Goal: Task Accomplishment & Management: Manage account settings

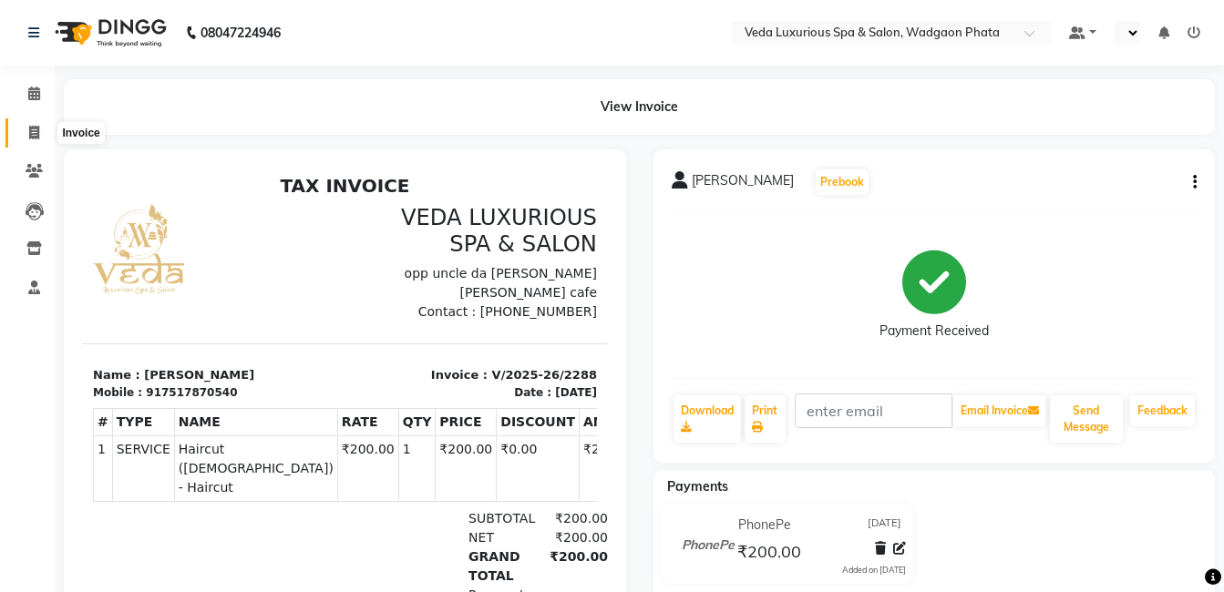
click at [36, 129] on icon at bounding box center [34, 133] width 10 height 14
select select "service"
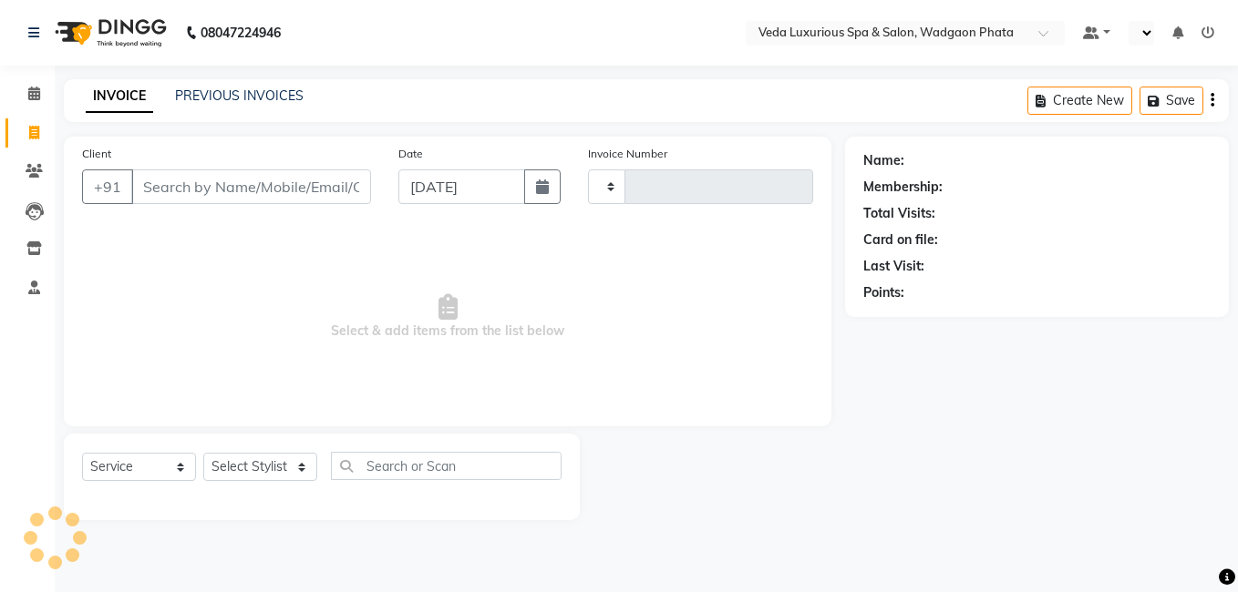
type input "2289"
select select "4666"
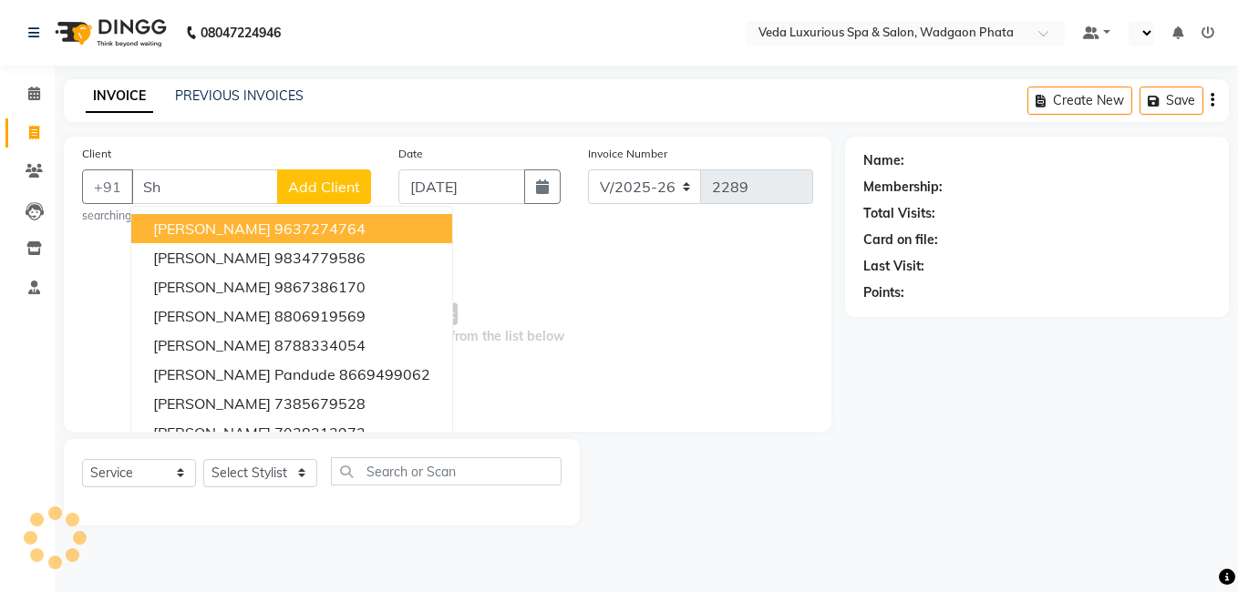
type input "S"
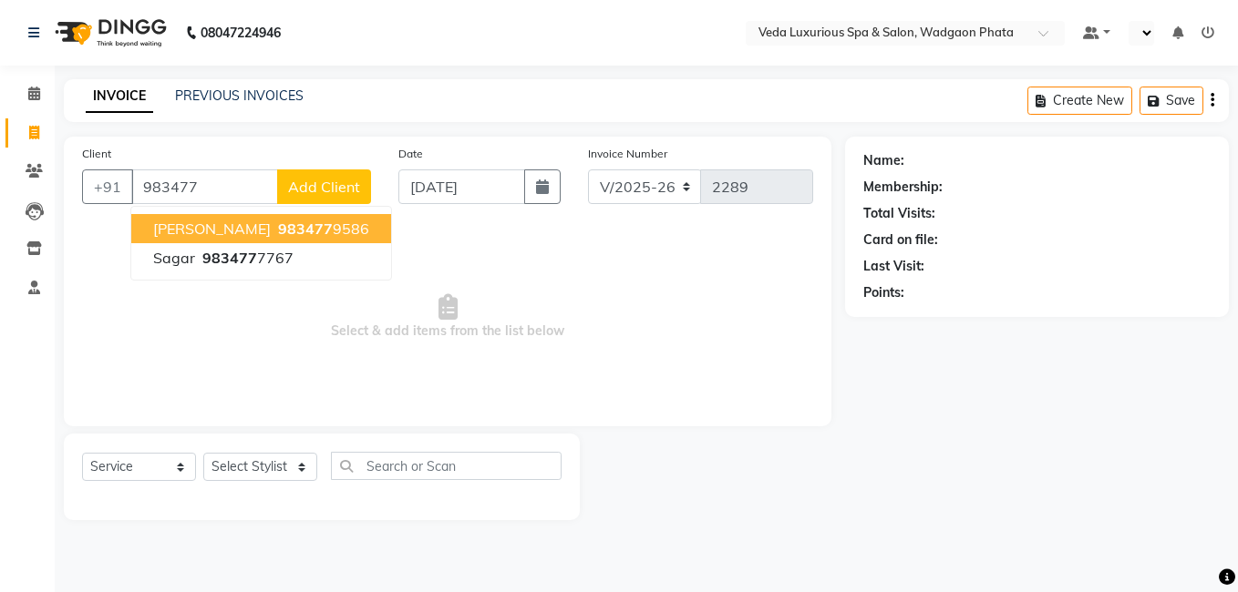
click at [278, 224] on span "983477" at bounding box center [305, 229] width 55 height 18
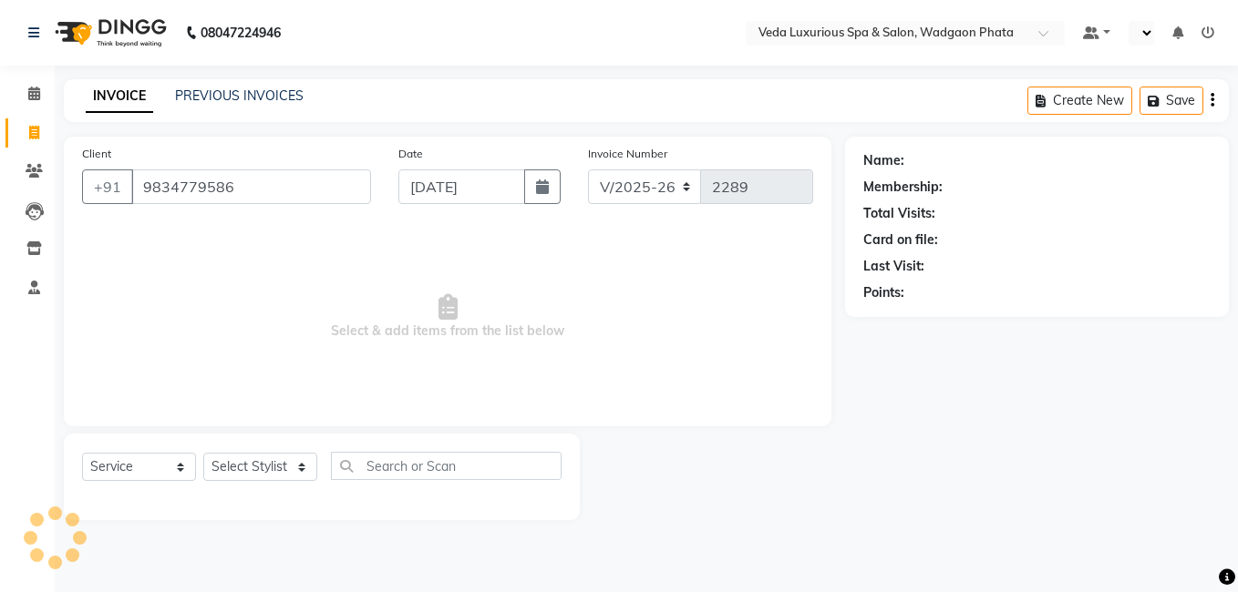
type input "9834779586"
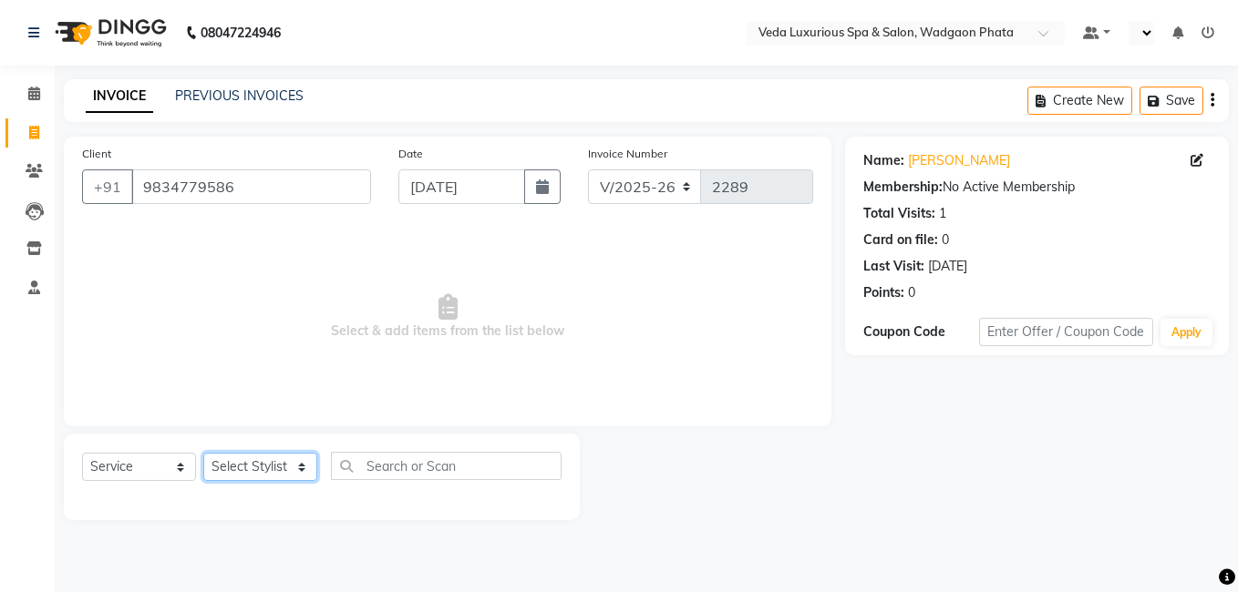
click at [253, 467] on select "Select Stylist [PERSON_NAME] GOLU [PERSON_NAME] [PERSON_NAME] [PERSON_NAME] [PE…" at bounding box center [260, 467] width 114 height 28
select select "88262"
click at [203, 453] on select "Select Stylist [PERSON_NAME] GOLU [PERSON_NAME] [PERSON_NAME] [PERSON_NAME] [PE…" at bounding box center [260, 467] width 114 height 28
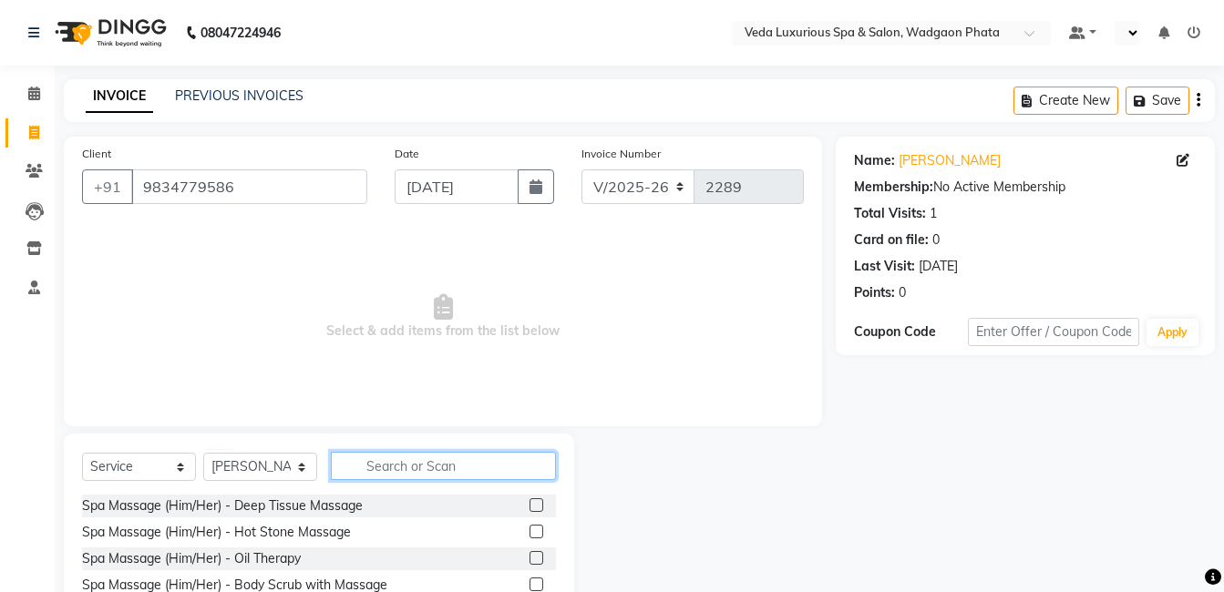
click at [386, 470] on input "text" at bounding box center [443, 466] width 225 height 28
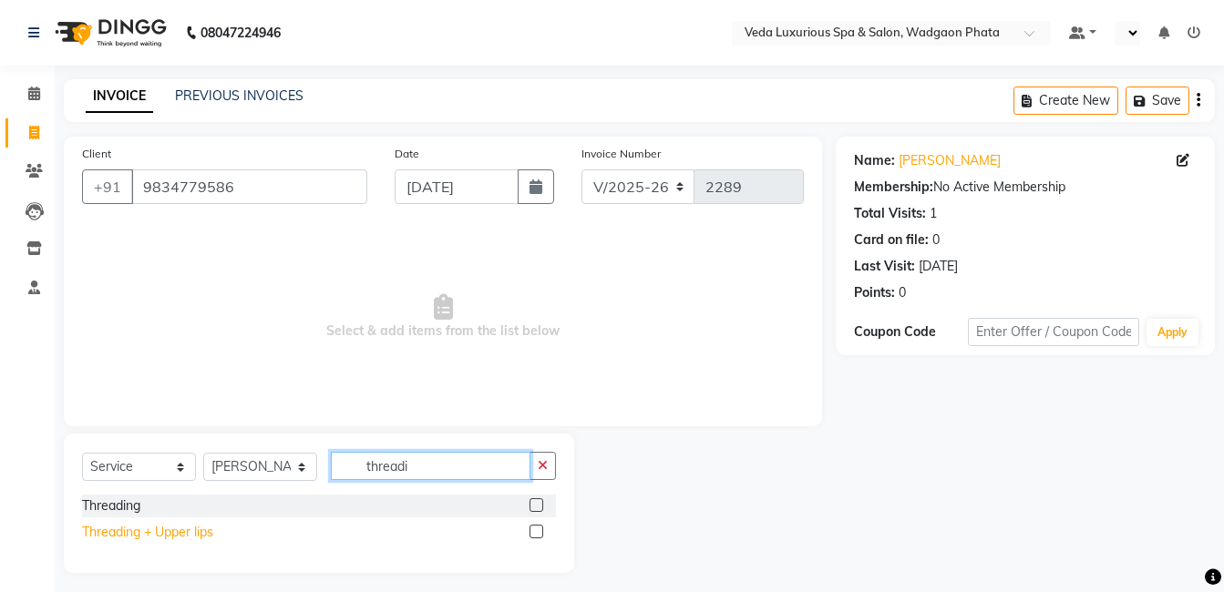
type input "threadi"
click at [189, 530] on div "Threading + Upper lips" at bounding box center [147, 532] width 131 height 19
checkbox input "false"
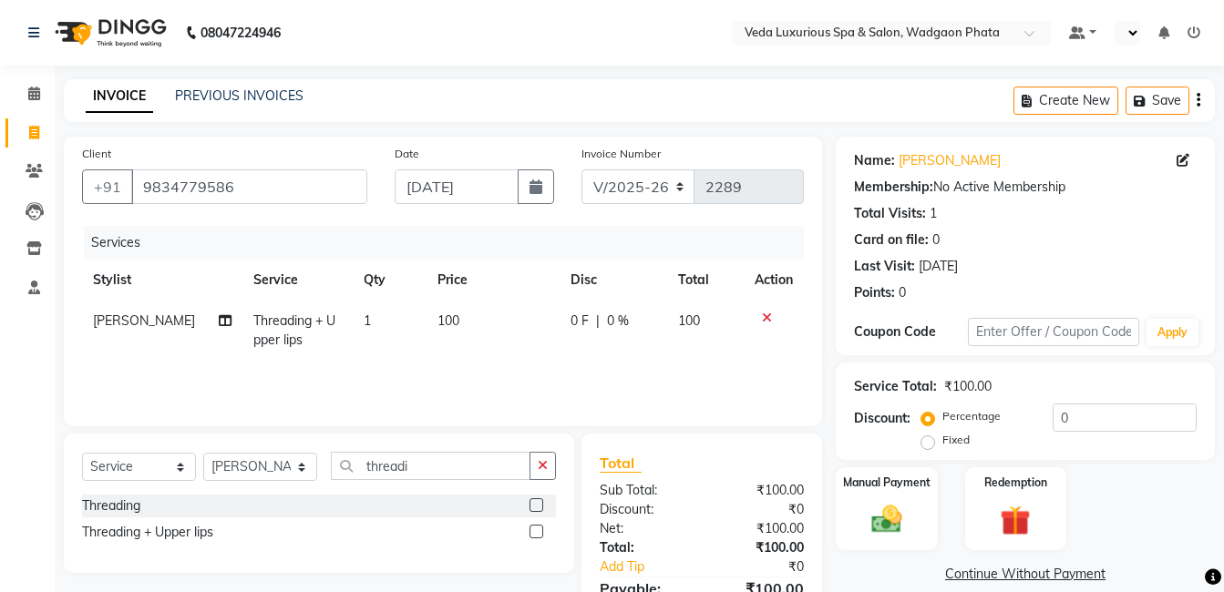
click at [442, 311] on td "100" at bounding box center [493, 331] width 133 height 60
select select "88262"
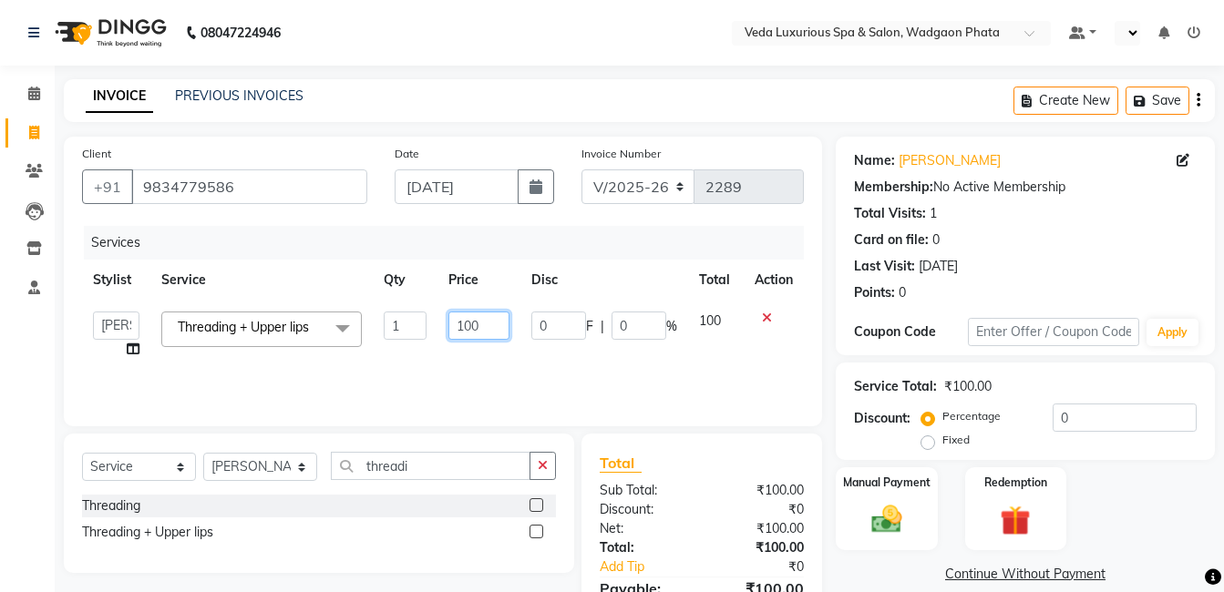
click at [471, 321] on input "100" at bounding box center [479, 326] width 62 height 28
type input "140"
click at [593, 352] on td "0 F | 0 %" at bounding box center [604, 335] width 168 height 69
select select "88262"
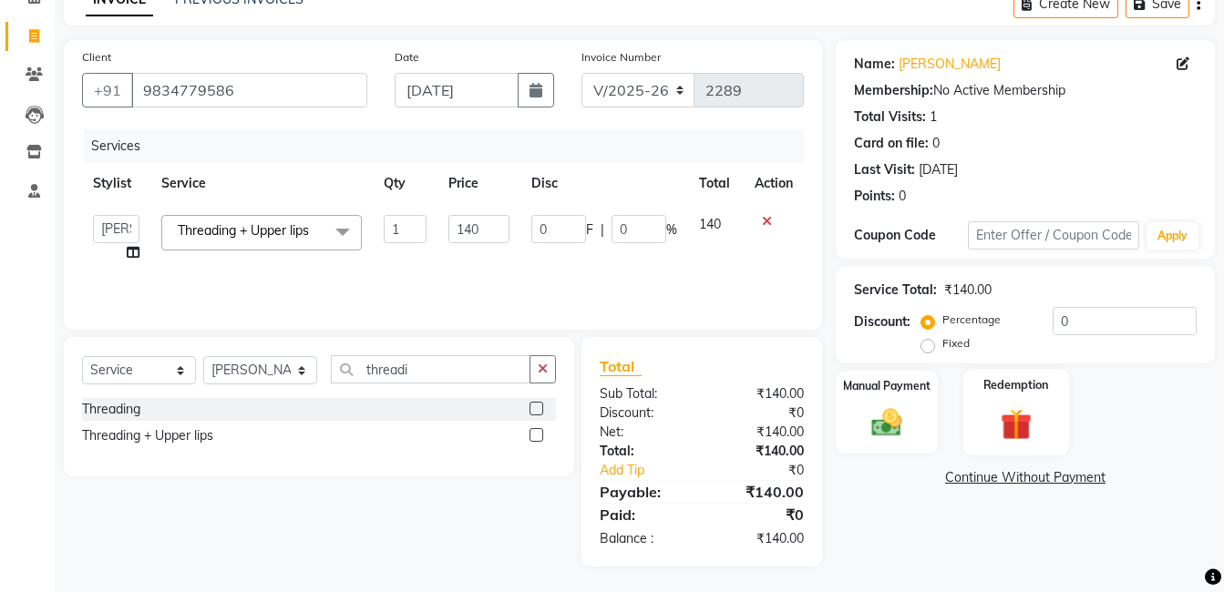
scroll to position [98, 0]
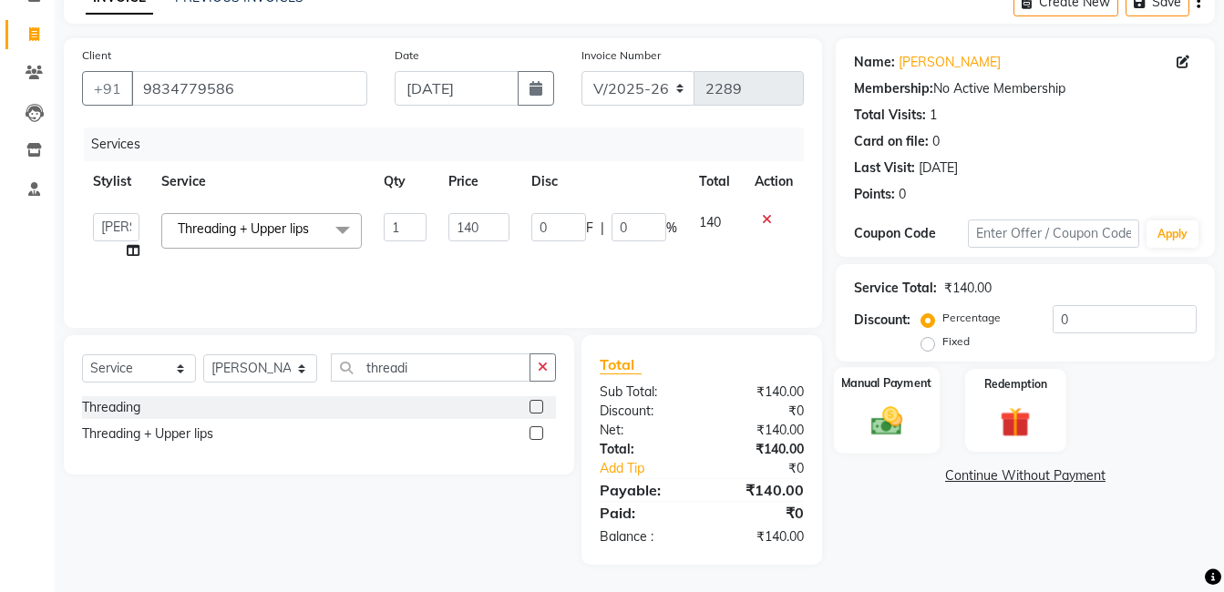
click at [900, 406] on img at bounding box center [886, 421] width 51 height 36
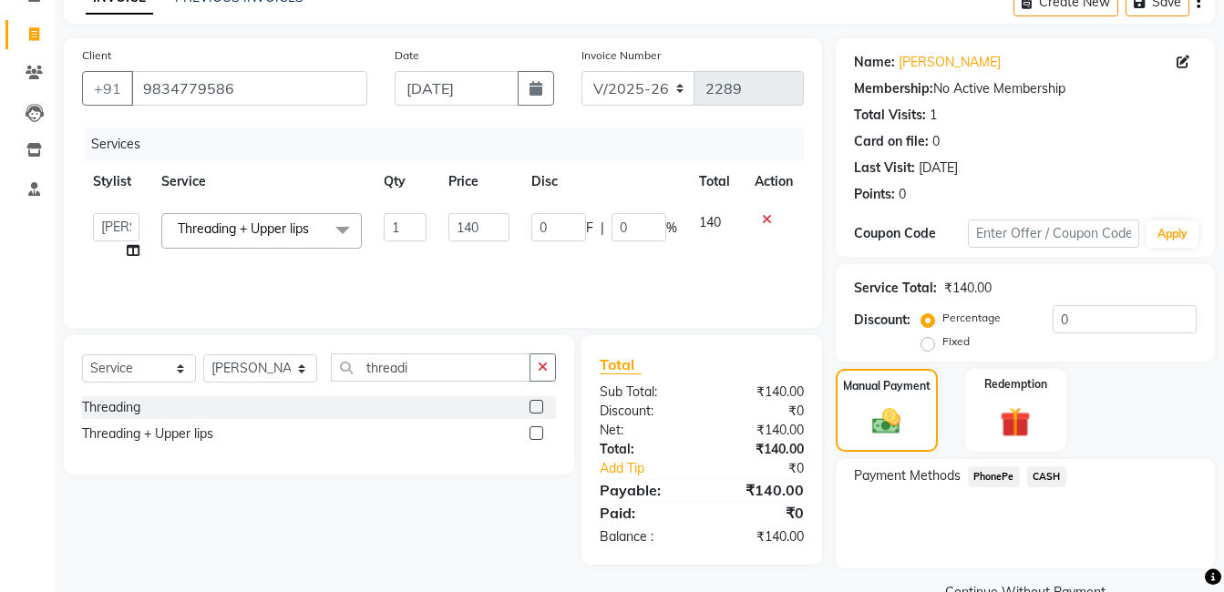
click at [1002, 481] on span "PhonePe" at bounding box center [994, 477] width 52 height 21
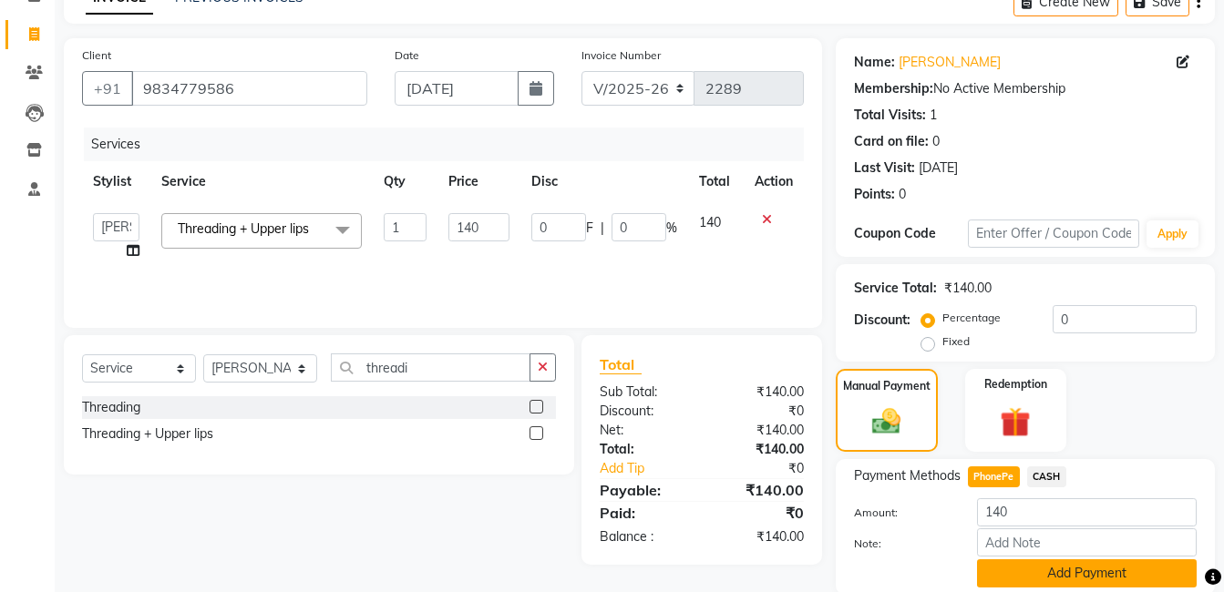
click at [1107, 568] on button "Add Payment" at bounding box center [1087, 574] width 220 height 28
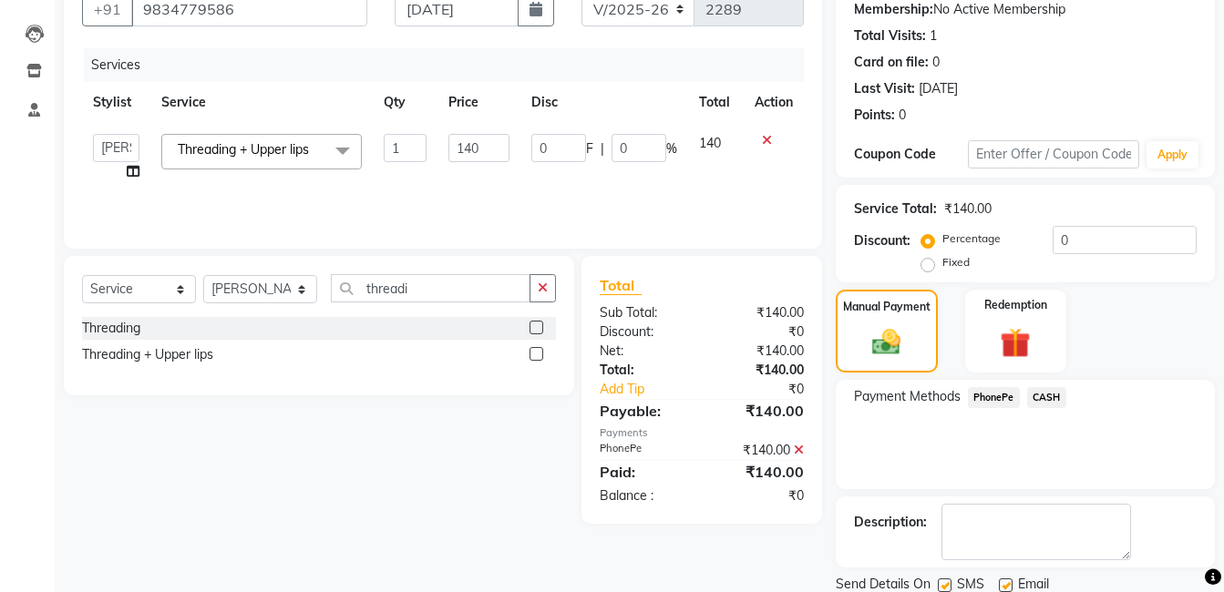
scroll to position [242, 0]
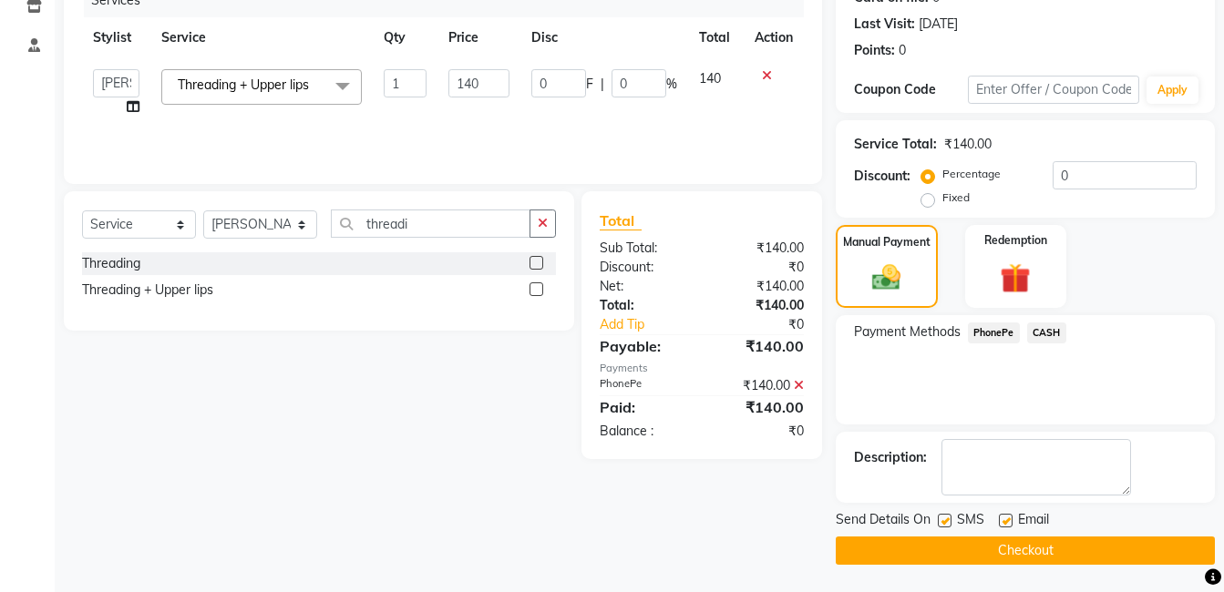
click at [1126, 550] on button "Checkout" at bounding box center [1025, 551] width 379 height 28
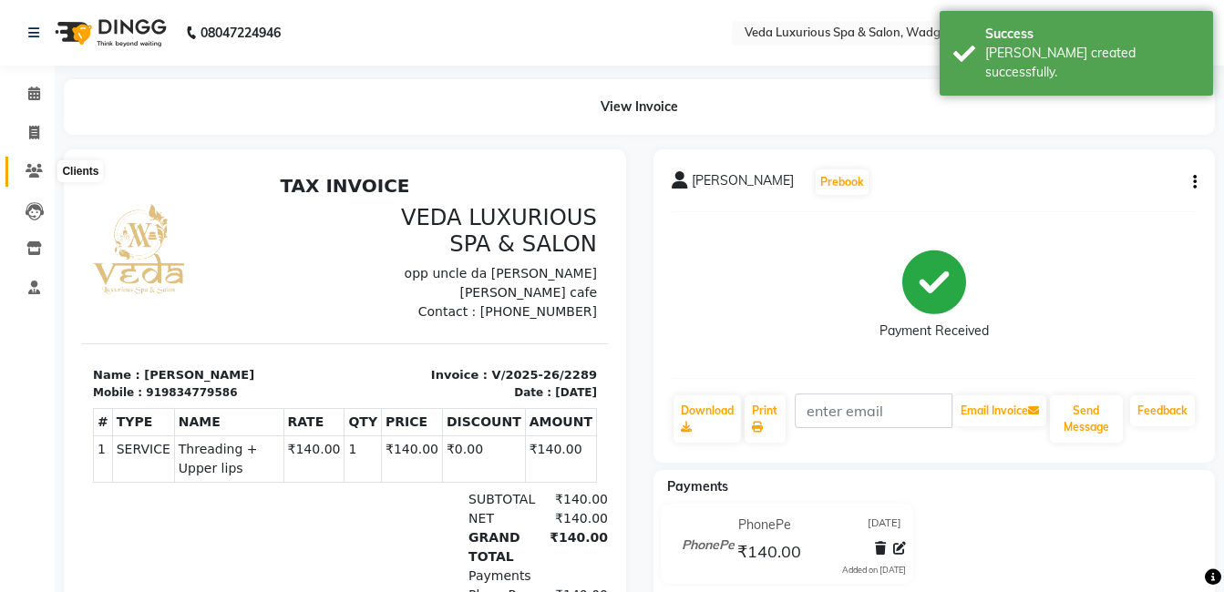
drag, startPoint x: 35, startPoint y: 172, endPoint x: 48, endPoint y: 169, distance: 14.1
click at [35, 172] on icon at bounding box center [34, 171] width 17 height 14
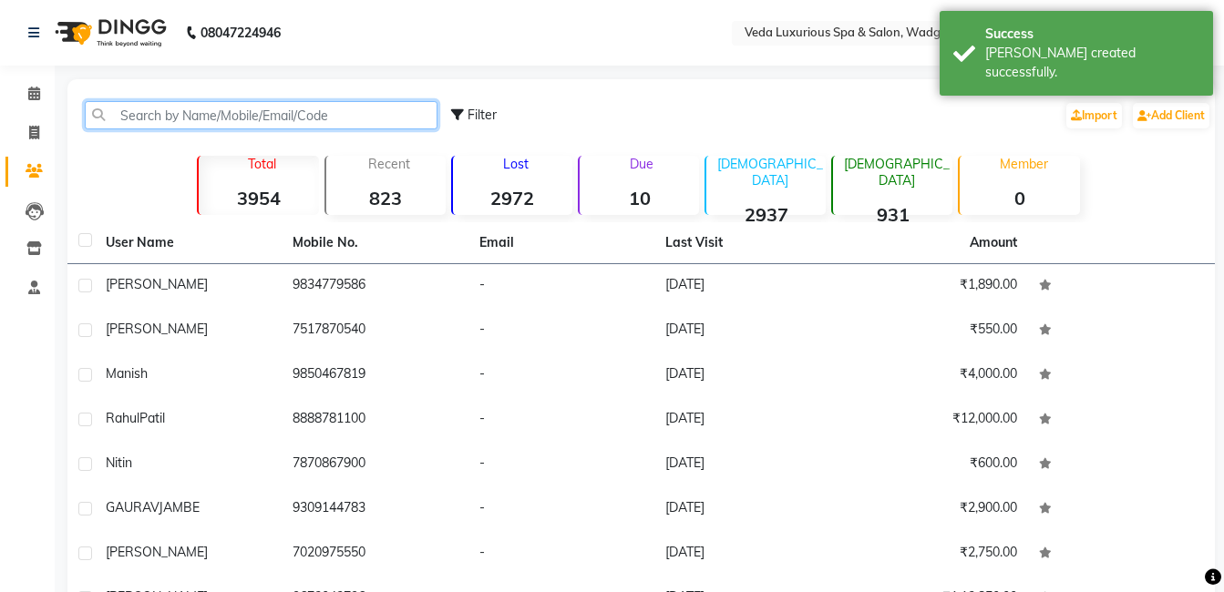
click at [218, 120] on input "text" at bounding box center [261, 115] width 353 height 28
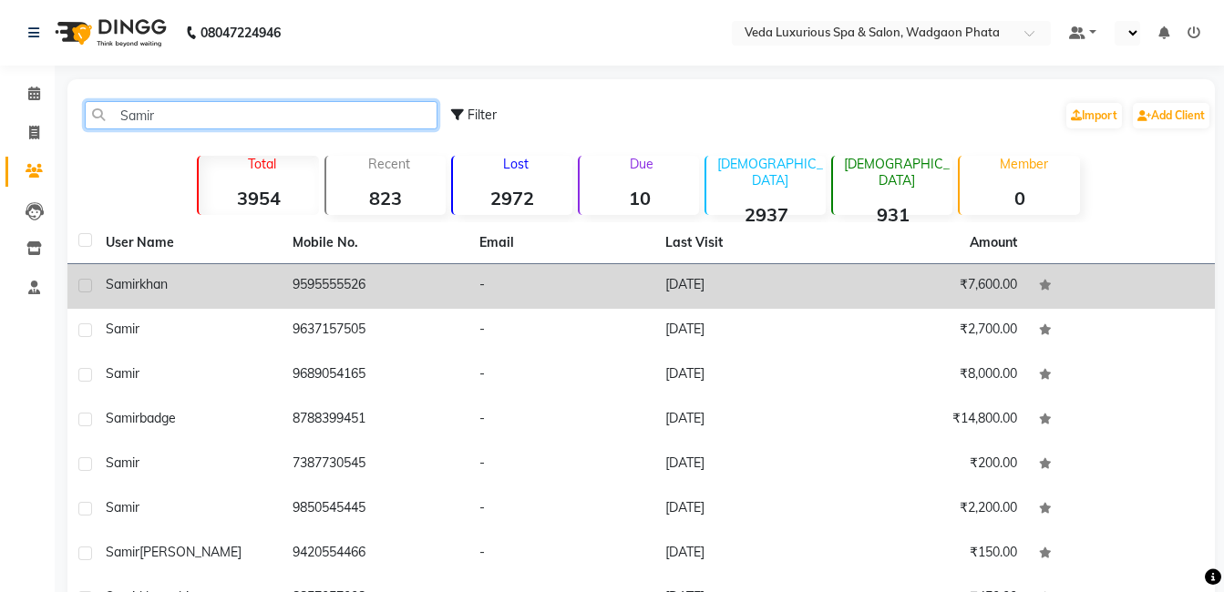
type input "Samir"
click at [188, 283] on div "[PERSON_NAME]" at bounding box center [188, 284] width 165 height 19
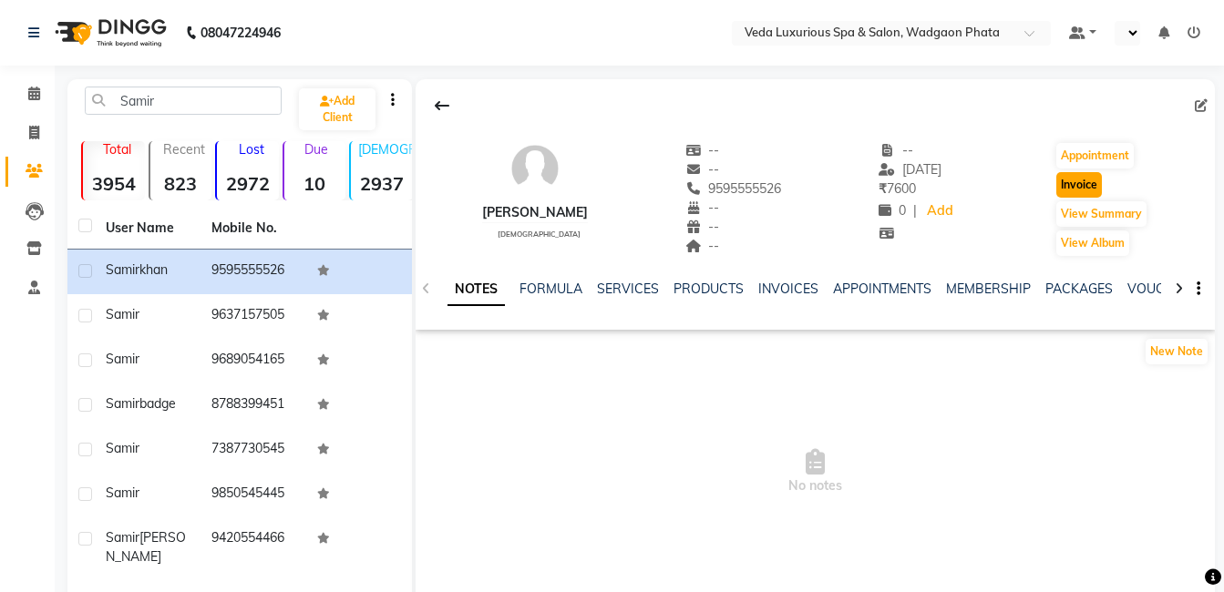
click at [1075, 180] on button "Invoice" at bounding box center [1079, 185] width 46 height 26
select select "service"
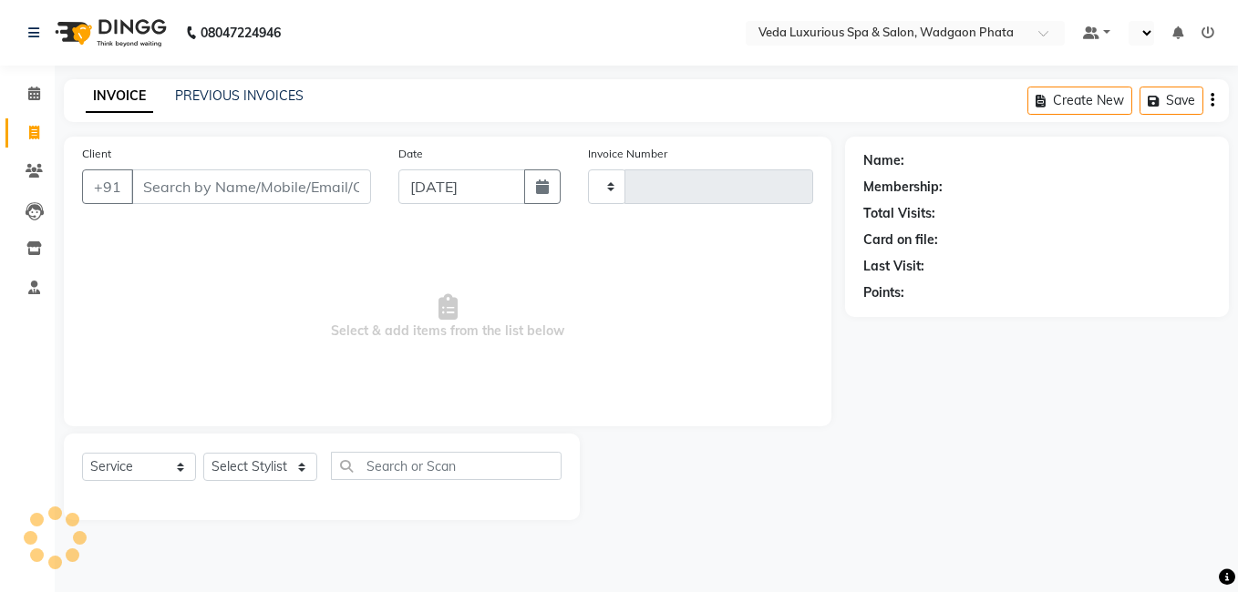
type input "2290"
select select "4666"
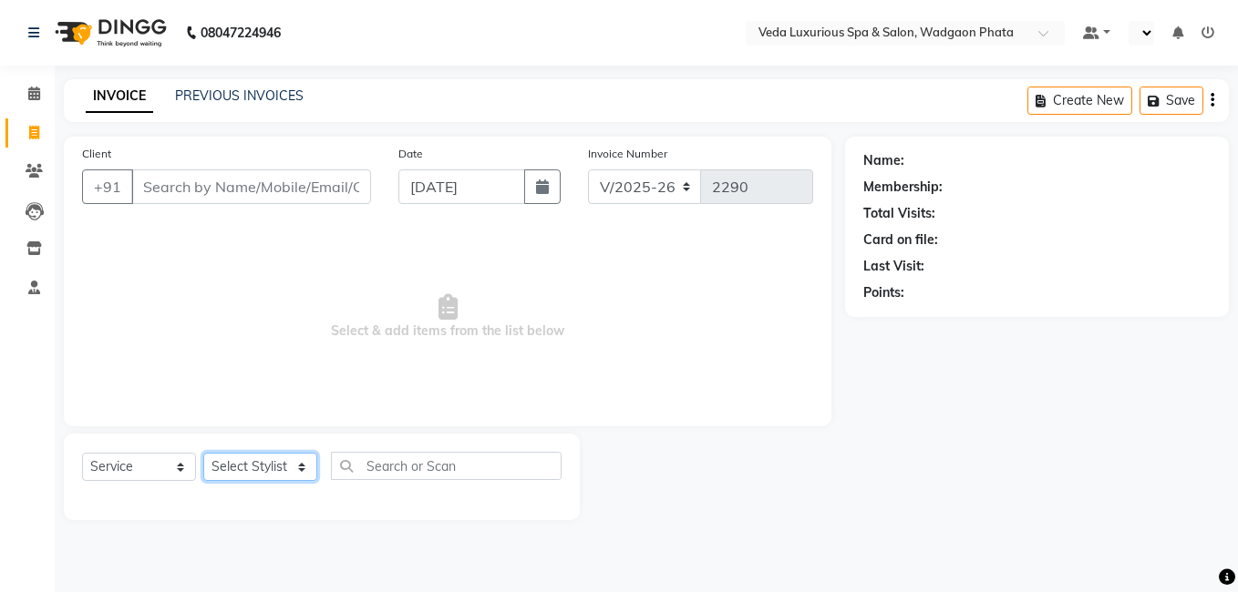
drag, startPoint x: 262, startPoint y: 473, endPoint x: 262, endPoint y: 459, distance: 13.7
click at [262, 473] on select "Select Stylist" at bounding box center [260, 467] width 114 height 28
type input "9595555526"
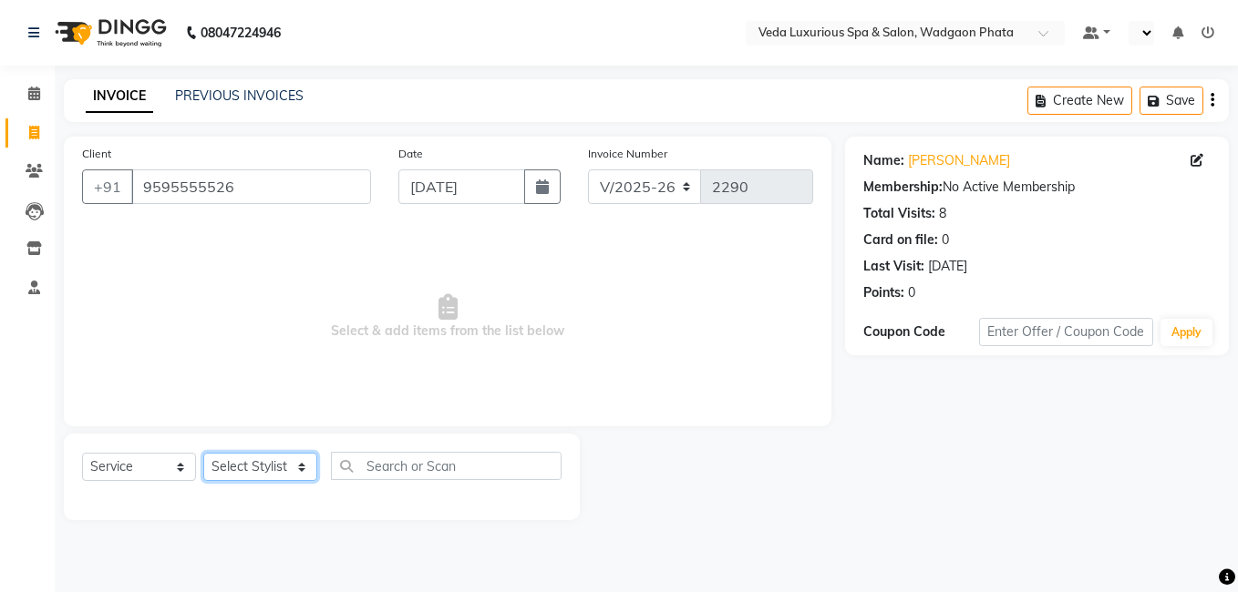
select select "27587"
click at [203, 453] on select "Select Stylist [PERSON_NAME] GOLU [PERSON_NAME] [PERSON_NAME] [PERSON_NAME] [PE…" at bounding box center [260, 467] width 114 height 28
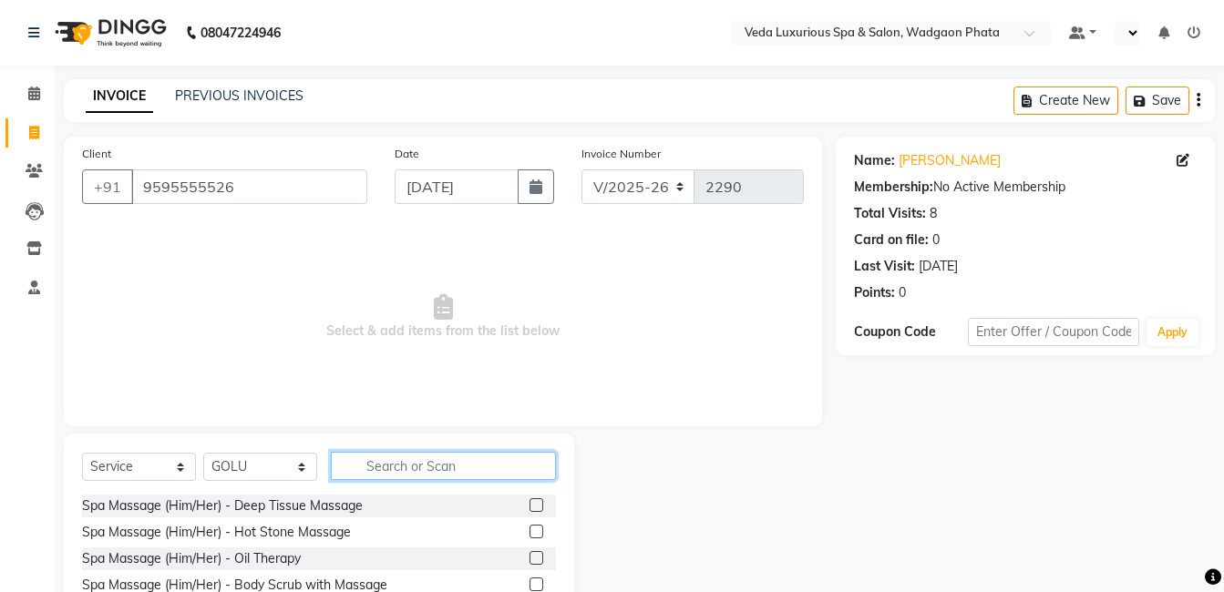
drag, startPoint x: 391, startPoint y: 464, endPoint x: 406, endPoint y: 461, distance: 14.8
click at [395, 464] on input "text" at bounding box center [443, 466] width 225 height 28
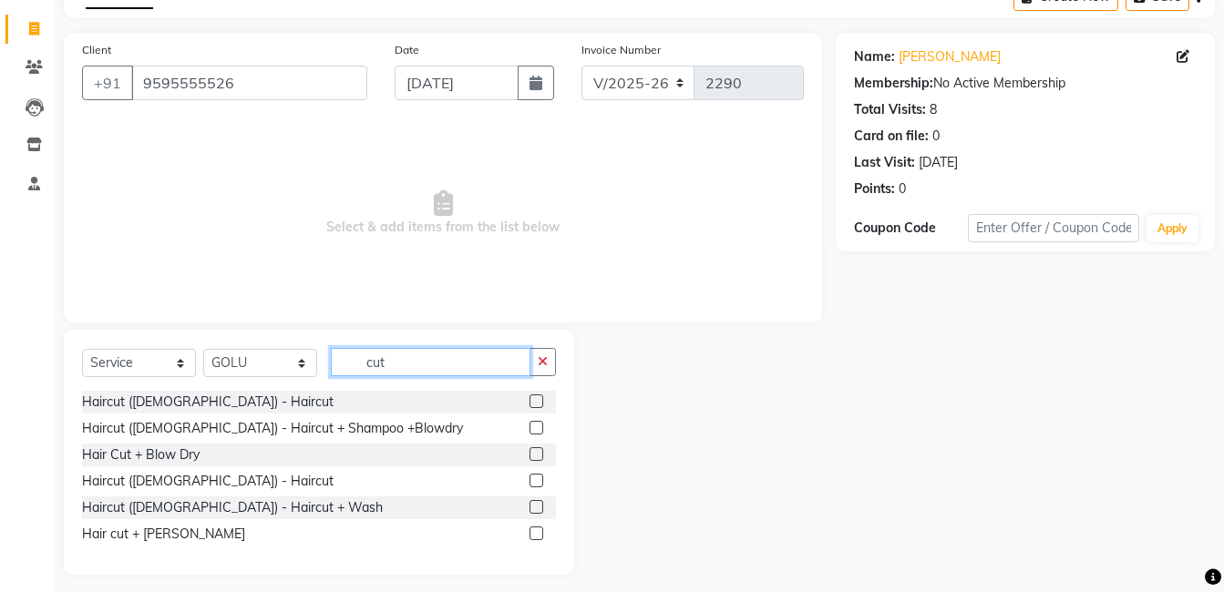
scroll to position [114, 0]
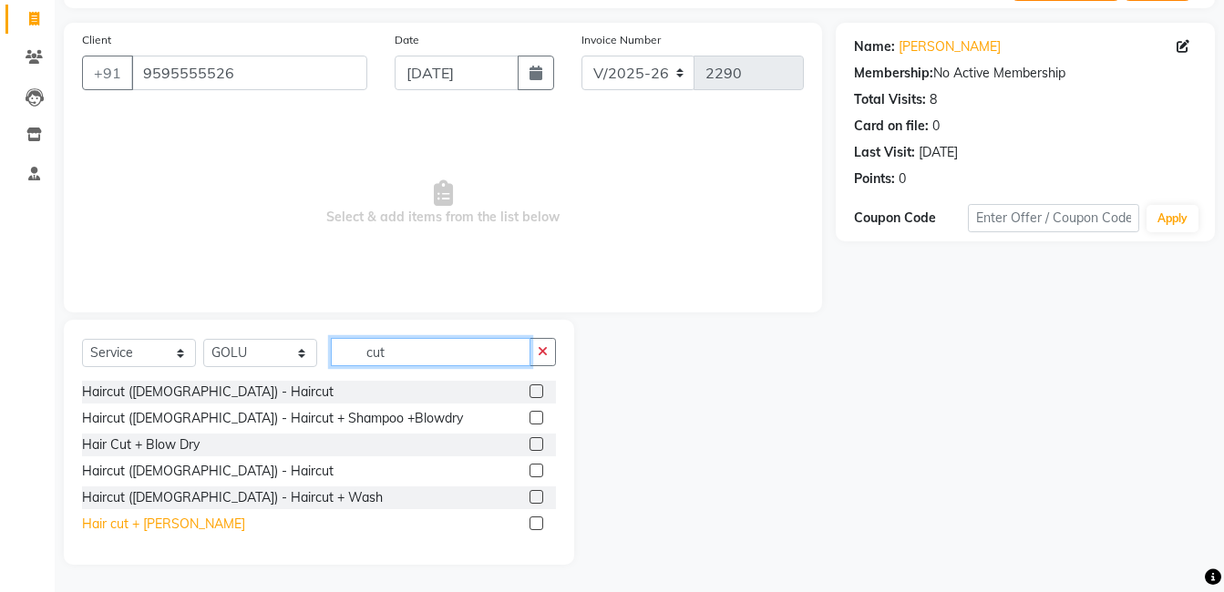
type input "cut"
click at [159, 521] on div "Hair cut + [PERSON_NAME]" at bounding box center [163, 524] width 163 height 19
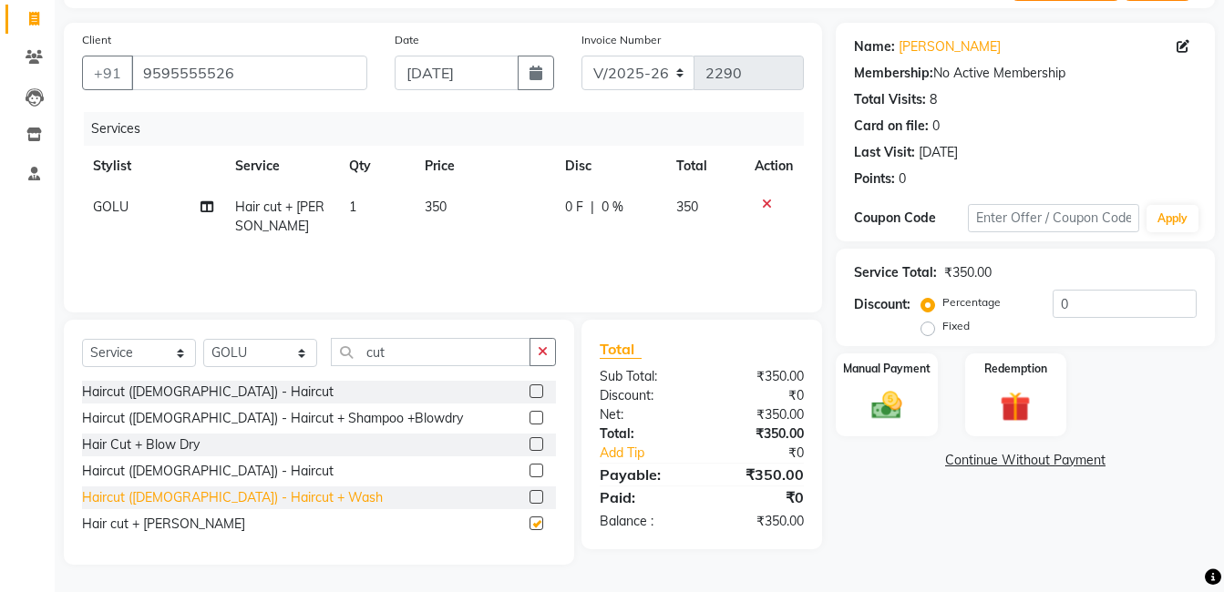
checkbox input "false"
drag, startPoint x: 873, startPoint y: 406, endPoint x: 883, endPoint y: 405, distance: 10.2
click at [873, 406] on img at bounding box center [886, 405] width 51 height 36
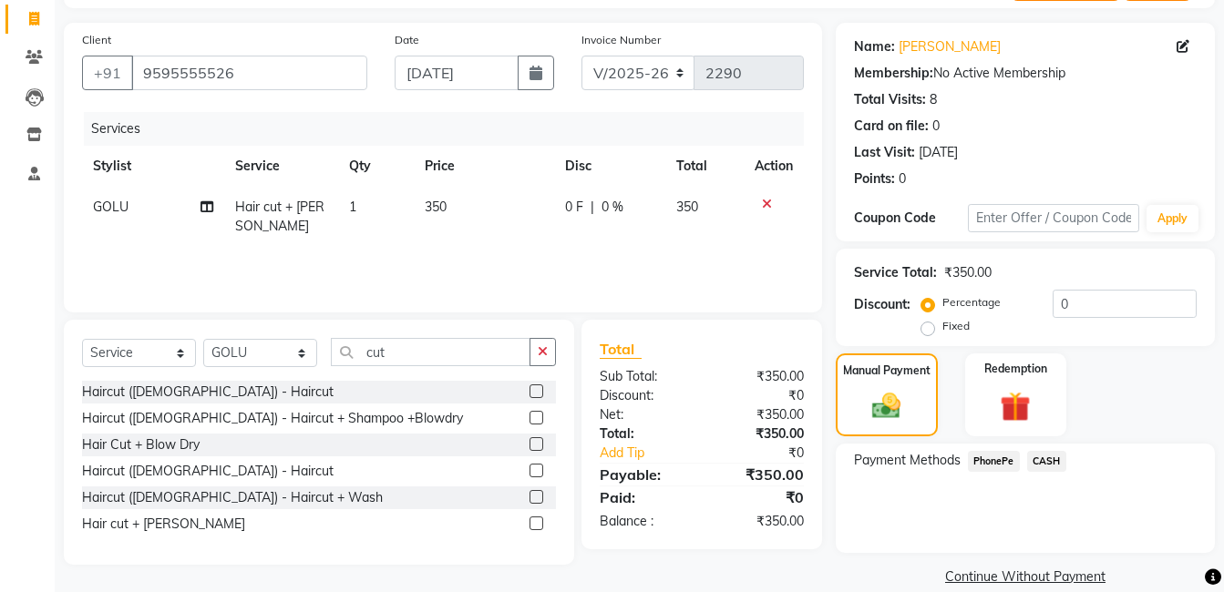
click at [1044, 462] on span "CASH" at bounding box center [1046, 461] width 39 height 21
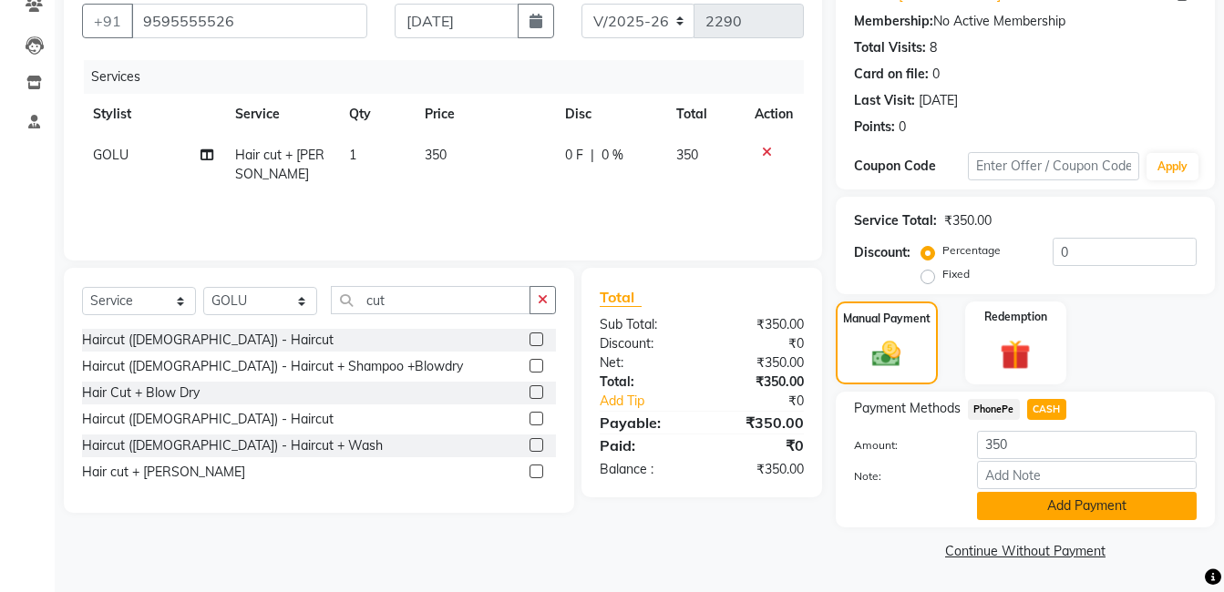
click at [1071, 503] on button "Add Payment" at bounding box center [1087, 506] width 220 height 28
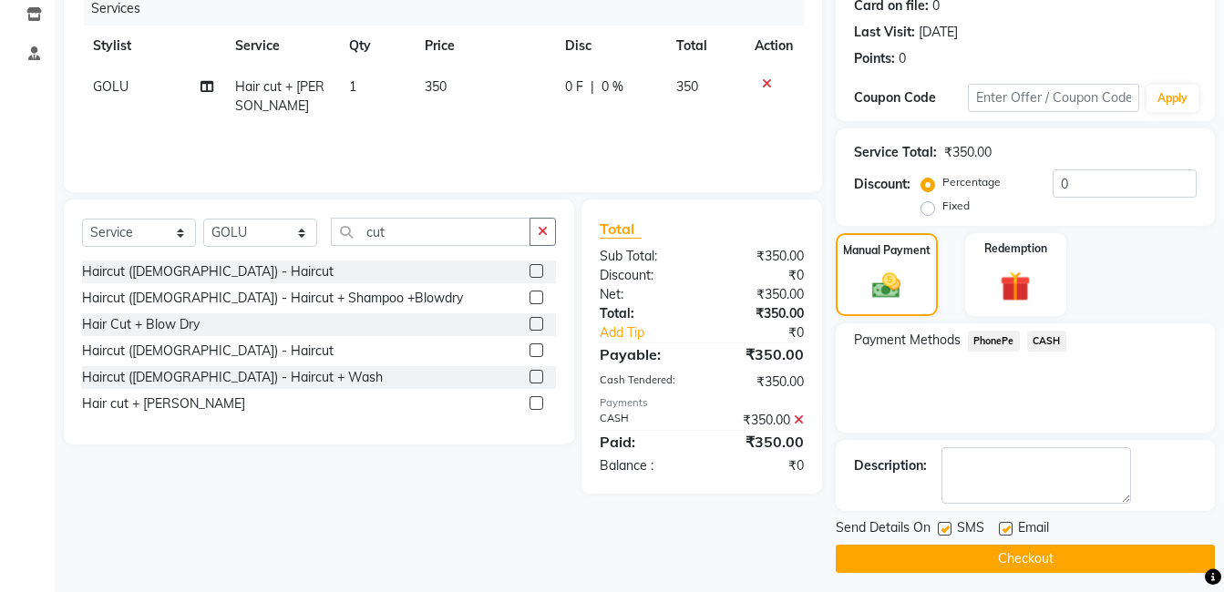
scroll to position [242, 0]
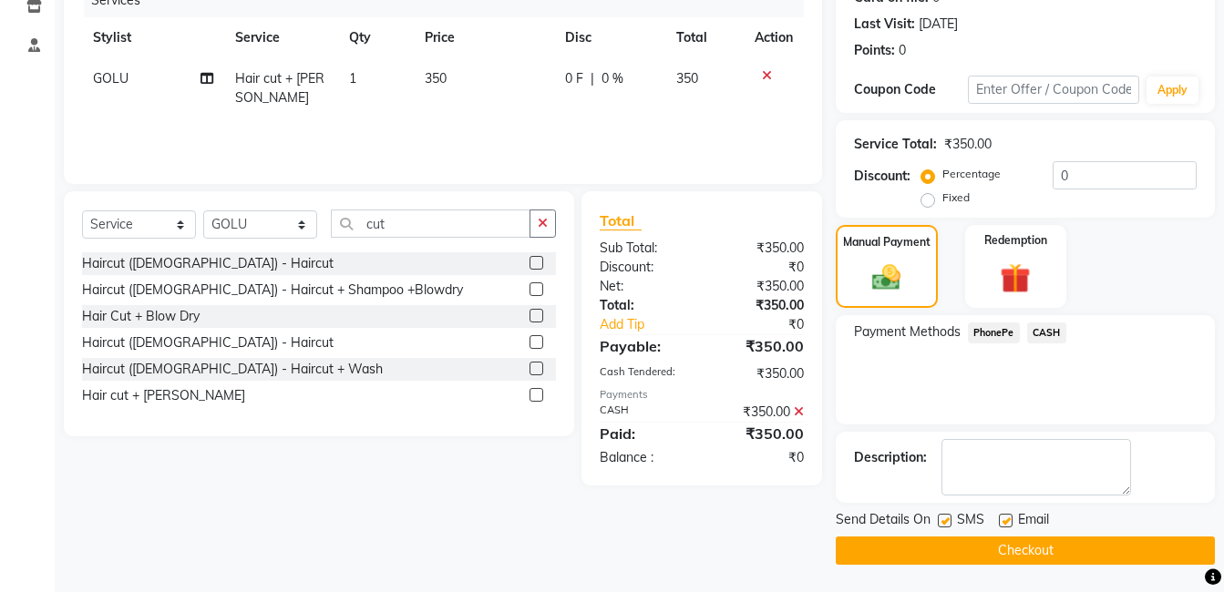
click at [1017, 548] on button "Checkout" at bounding box center [1025, 551] width 379 height 28
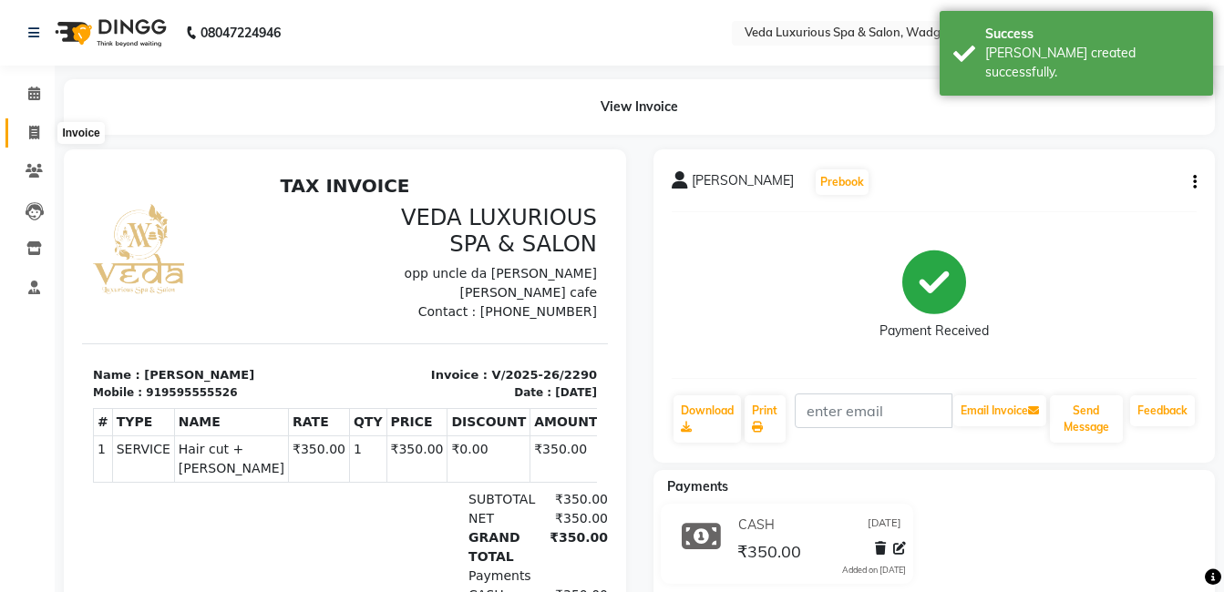
click at [26, 137] on span at bounding box center [34, 133] width 32 height 21
select select "service"
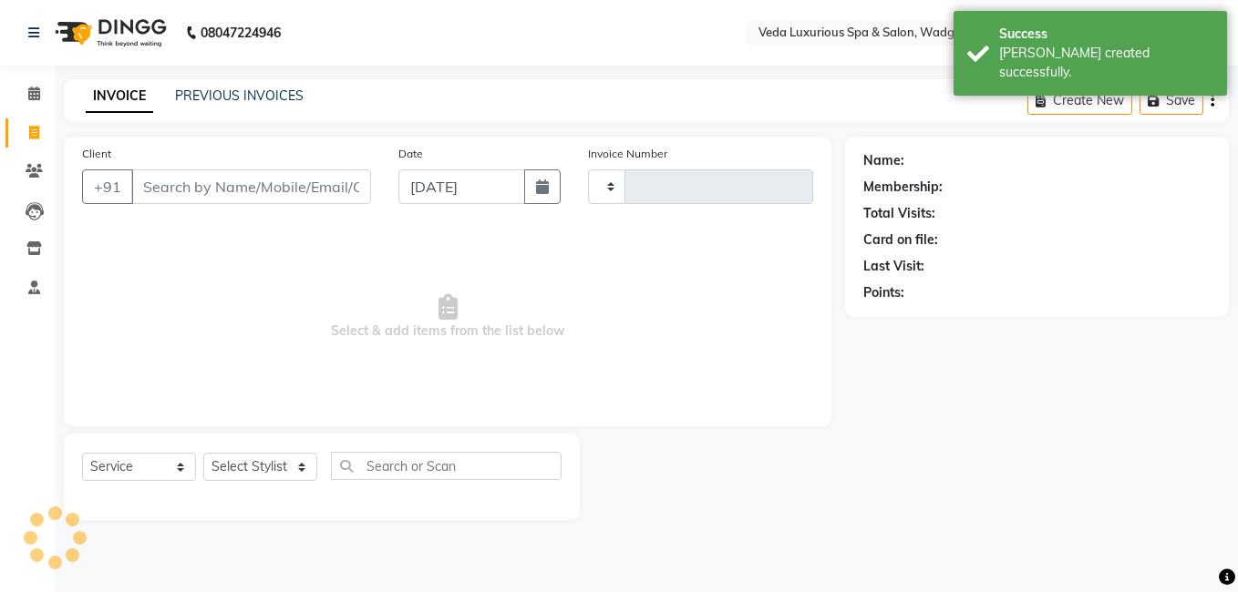
type input "2291"
select select "4666"
click at [250, 191] on input "Client" at bounding box center [251, 187] width 240 height 35
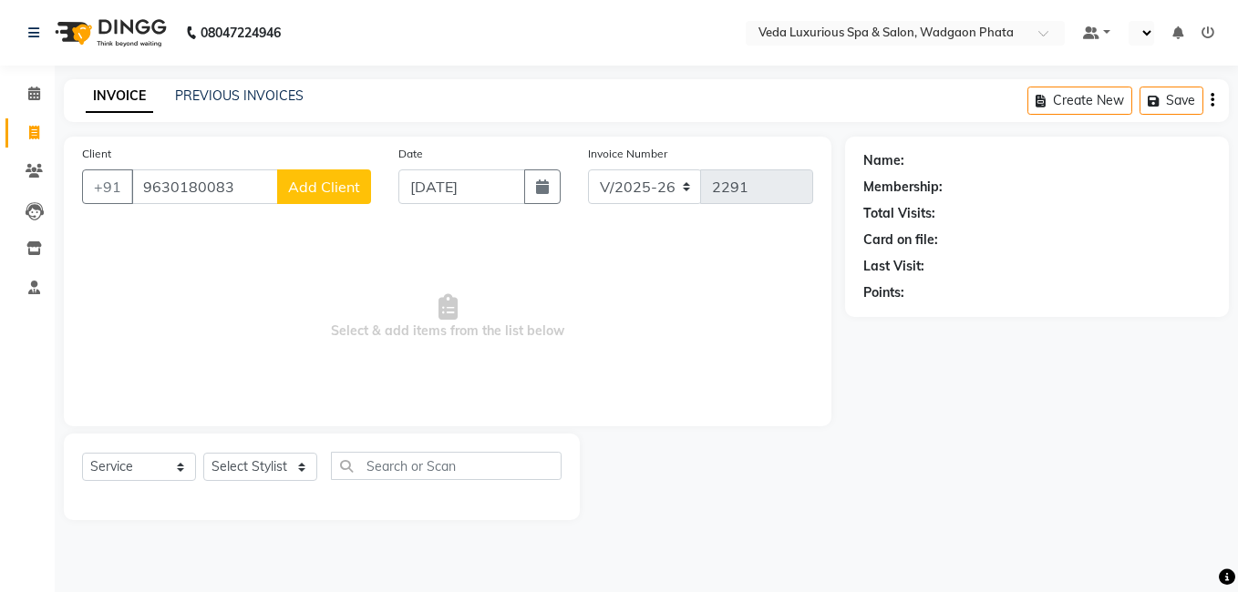
type input "9630180083"
click at [345, 186] on span "Add Client" at bounding box center [324, 187] width 72 height 18
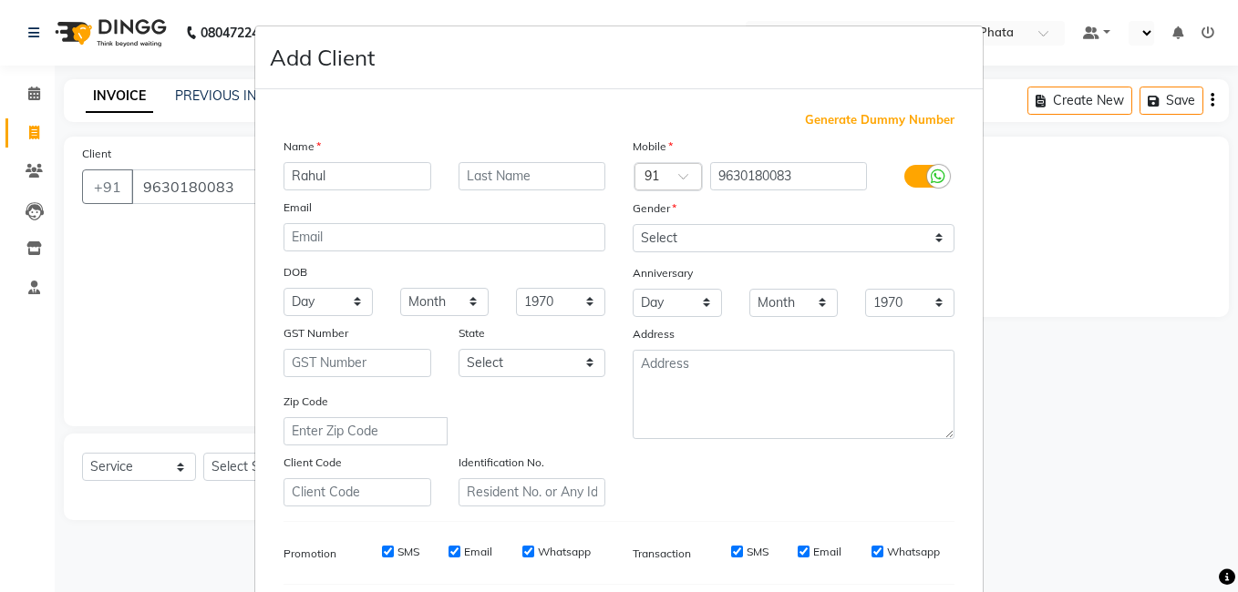
type input "Rahul"
click at [724, 239] on select "Select [DEMOGRAPHIC_DATA] [DEMOGRAPHIC_DATA] Other Prefer Not To Say" at bounding box center [793, 238] width 322 height 28
select select "[DEMOGRAPHIC_DATA]"
click at [632, 224] on select "Select [DEMOGRAPHIC_DATA] [DEMOGRAPHIC_DATA] Other Prefer Not To Say" at bounding box center [793, 238] width 322 height 28
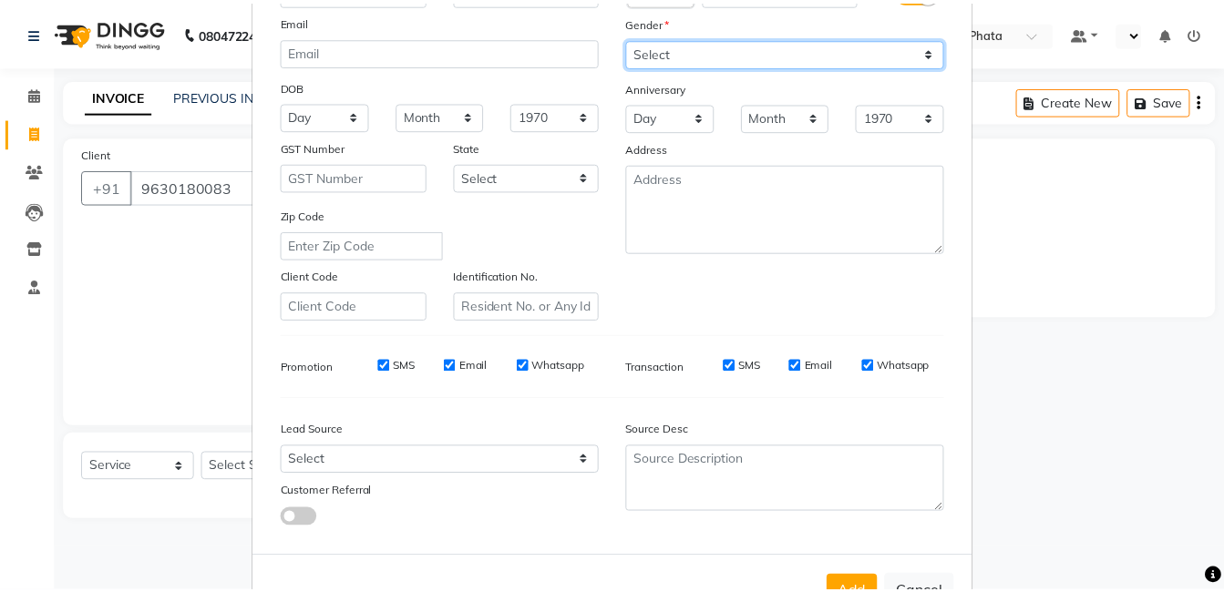
scroll to position [249, 0]
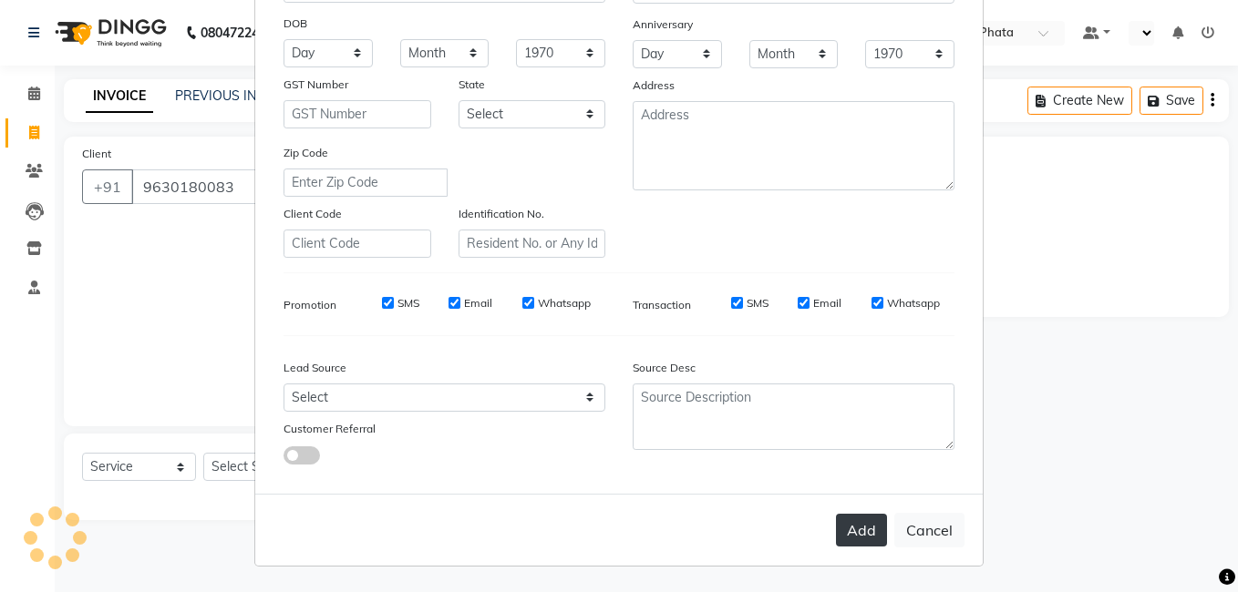
click at [854, 519] on button "Add" at bounding box center [861, 530] width 51 height 33
select select
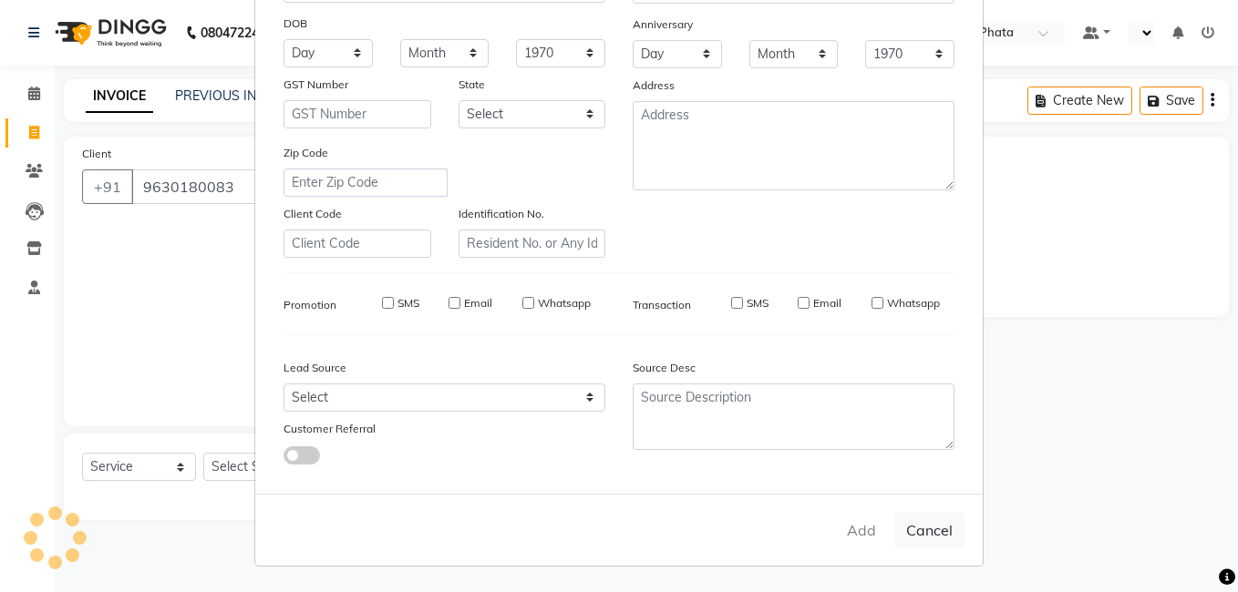
select select
checkbox input "false"
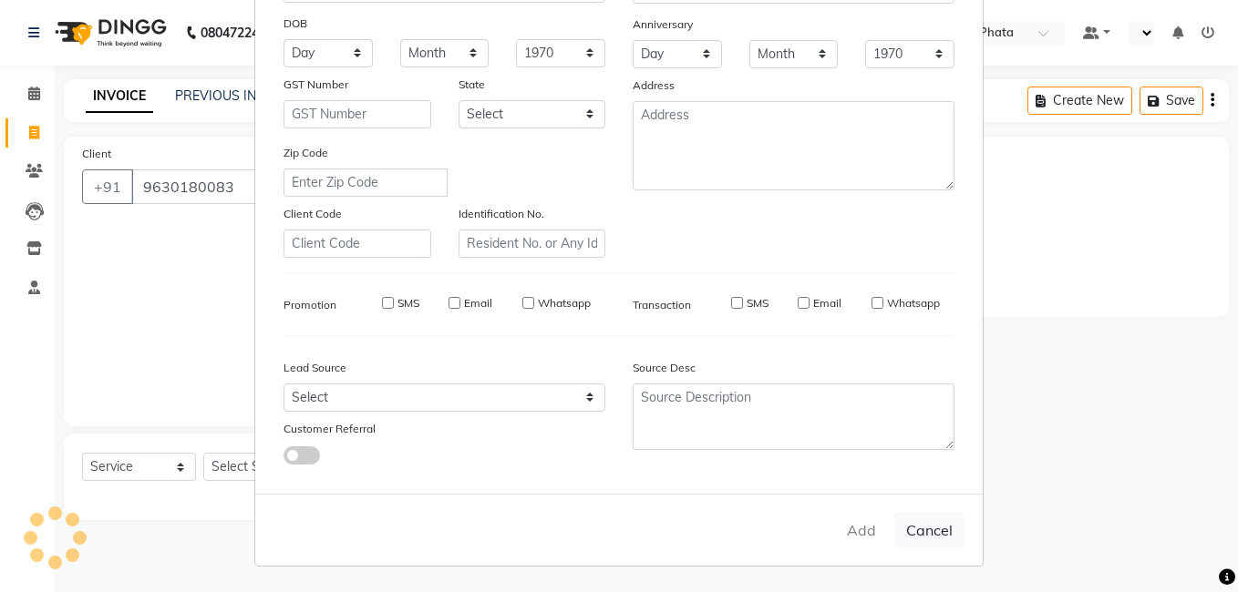
checkbox input "false"
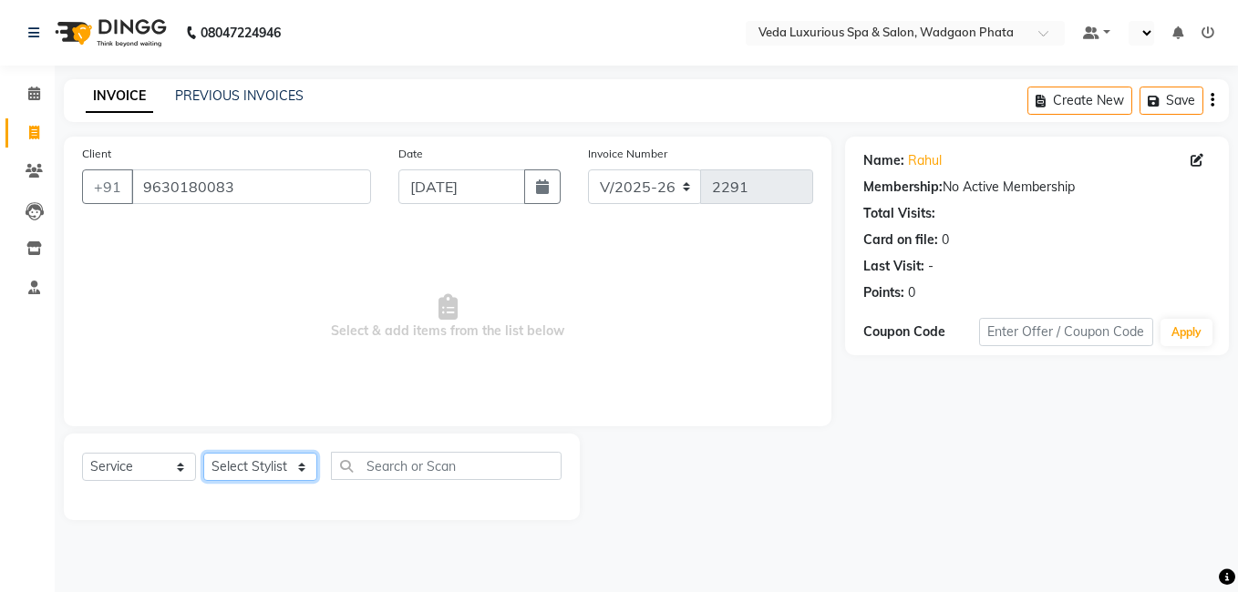
click at [230, 477] on select "Select Stylist [PERSON_NAME] GOLU [PERSON_NAME] [PERSON_NAME] [PERSON_NAME] [PE…" at bounding box center [260, 467] width 114 height 28
select select "44309"
click at [203, 453] on select "Select Stylist [PERSON_NAME] GOLU [PERSON_NAME] [PERSON_NAME] [PERSON_NAME] [PE…" at bounding box center [260, 467] width 114 height 28
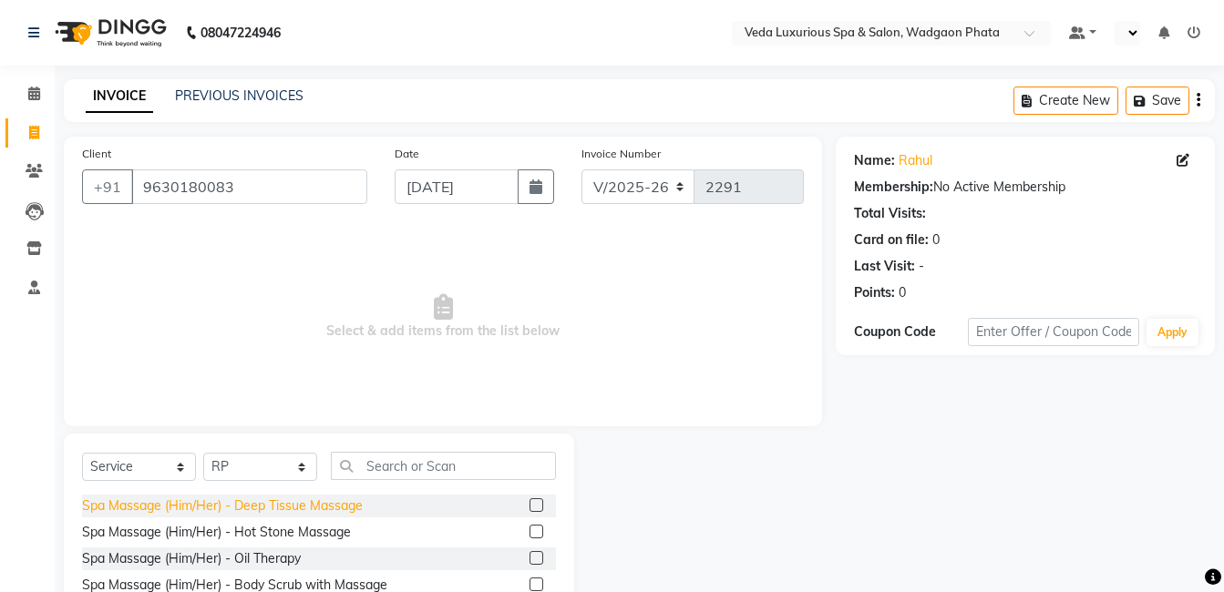
click at [309, 508] on div "Spa Massage (Him/Her) - Deep Tissue Massage" at bounding box center [222, 506] width 281 height 19
checkbox input "false"
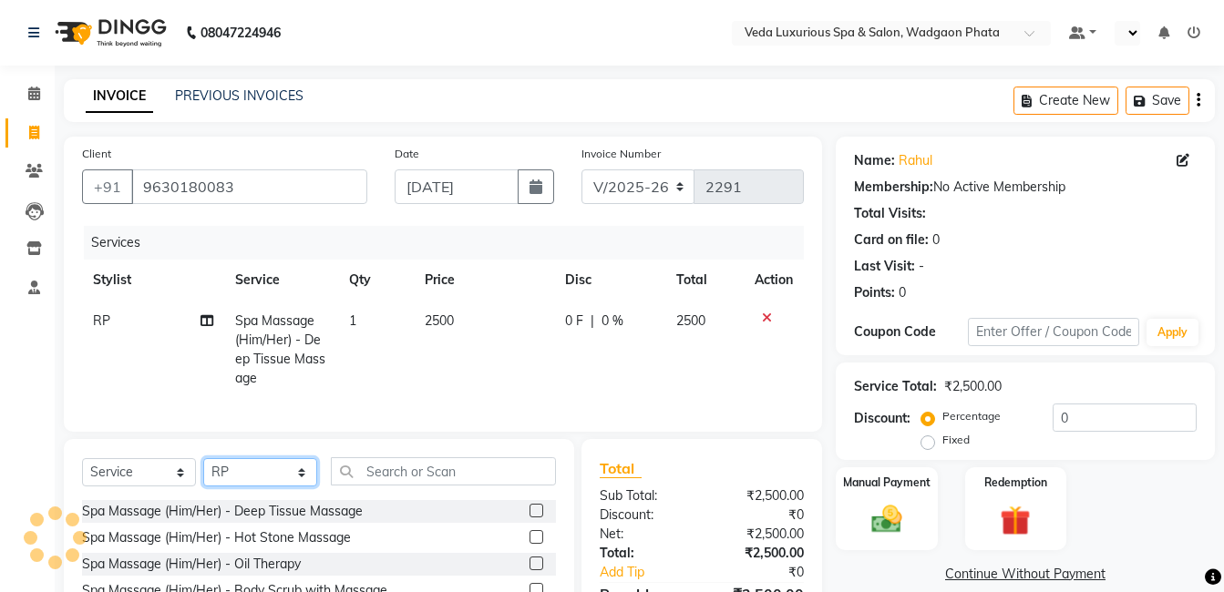
click at [269, 482] on select "Select Stylist [PERSON_NAME] GOLU [PERSON_NAME] [PERSON_NAME] [PERSON_NAME] [PE…" at bounding box center [260, 472] width 114 height 28
click at [203, 472] on select "Select Stylist [PERSON_NAME] GOLU [PERSON_NAME] [PERSON_NAME] [PERSON_NAME] [PE…" at bounding box center [260, 472] width 114 height 28
click at [231, 487] on select "Select Stylist [PERSON_NAME] GOLU [PERSON_NAME] [PERSON_NAME] [PERSON_NAME] [PE…" at bounding box center [260, 472] width 114 height 28
select select "72398"
click at [203, 472] on select "Select Stylist [PERSON_NAME] GOLU [PERSON_NAME] [PERSON_NAME] [PERSON_NAME] [PE…" at bounding box center [260, 472] width 114 height 28
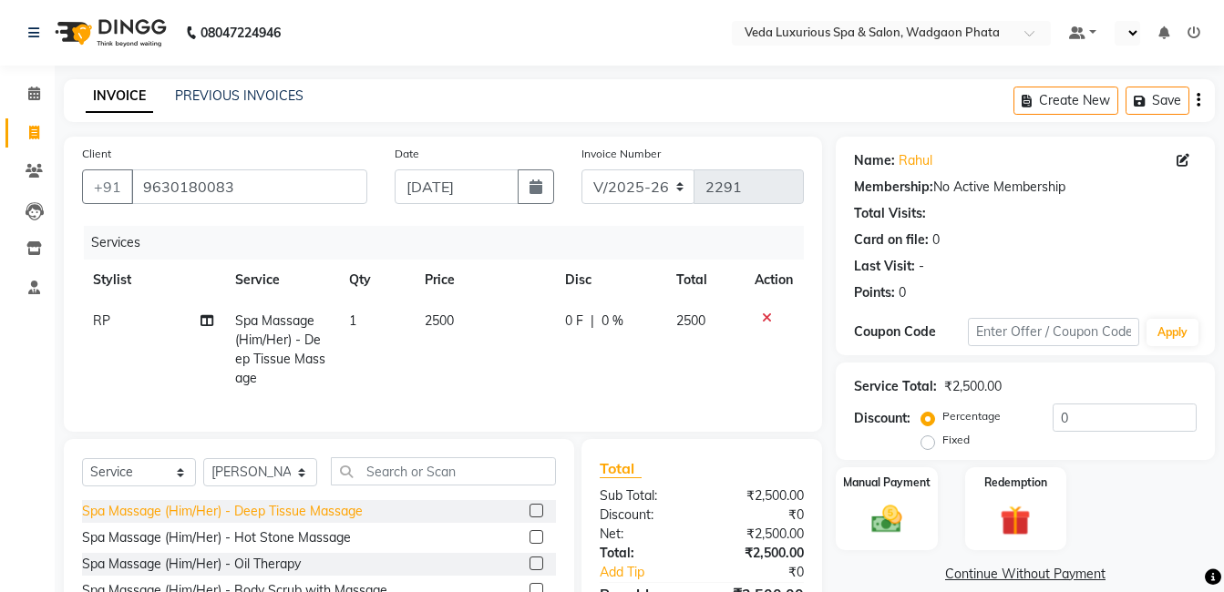
click at [354, 521] on div "Spa Massage (Him/Her) - Deep Tissue Massage" at bounding box center [222, 511] width 281 height 19
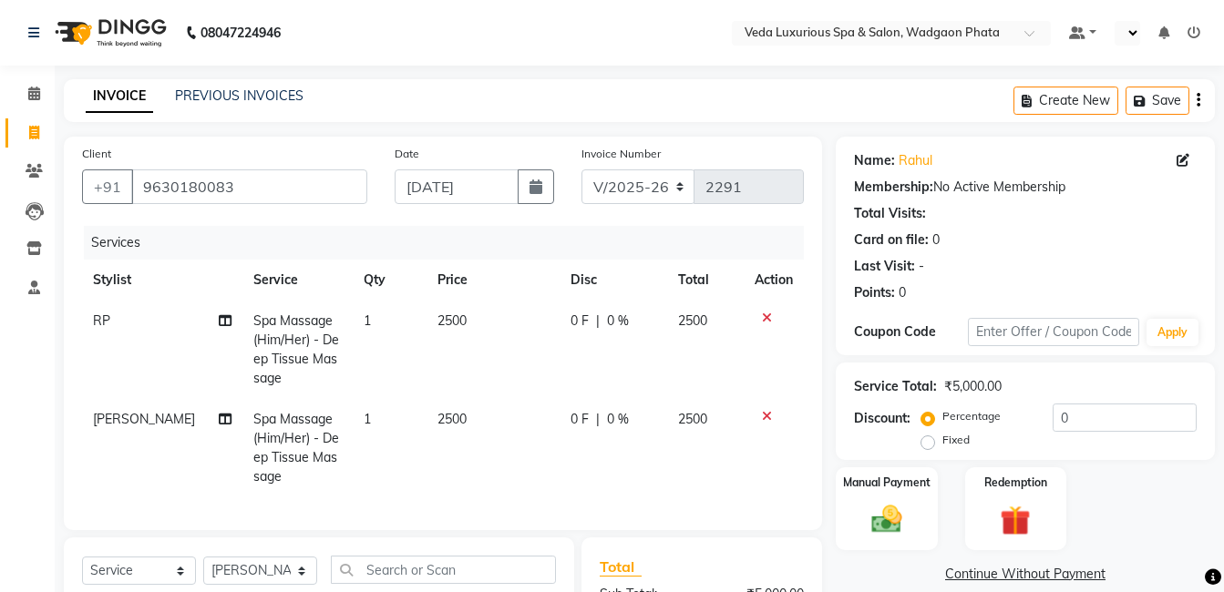
checkbox input "false"
drag, startPoint x: 1055, startPoint y: 416, endPoint x: 1062, endPoint y: 424, distance: 10.4
click at [1054, 416] on input "0" at bounding box center [1125, 418] width 144 height 28
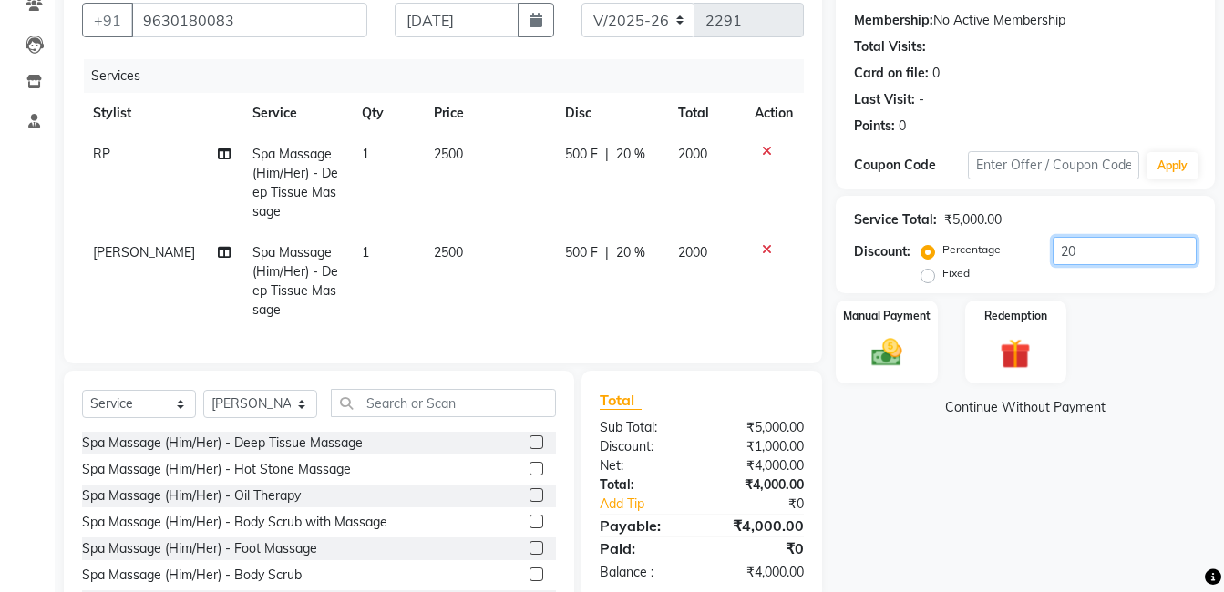
scroll to position [255, 0]
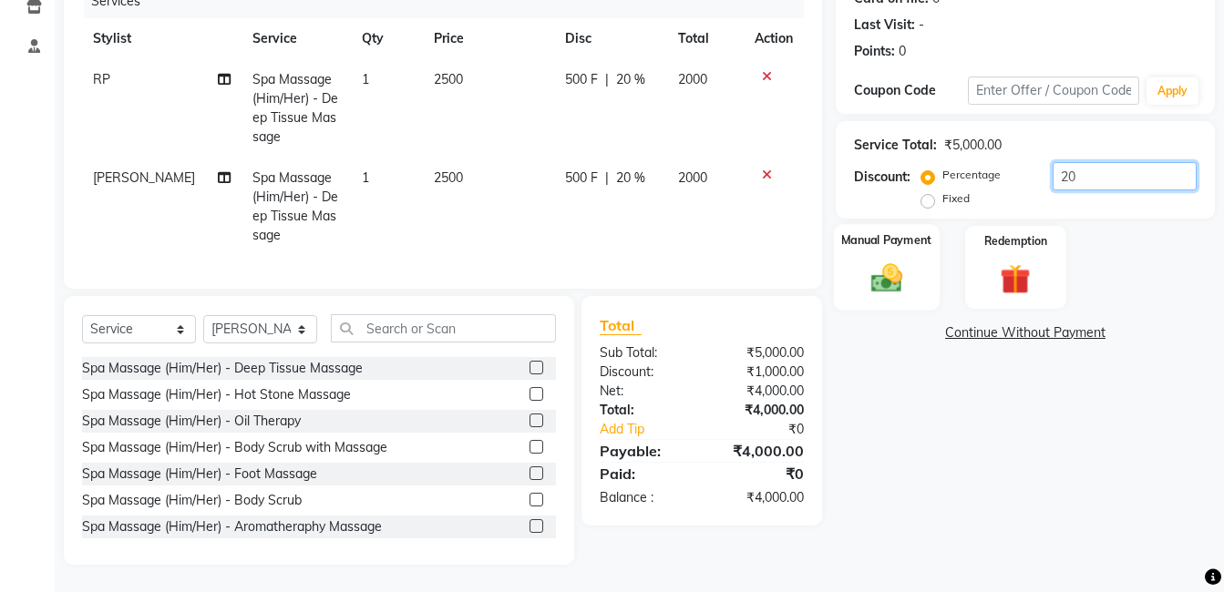
type input "20"
click at [869, 260] on img at bounding box center [886, 278] width 51 height 36
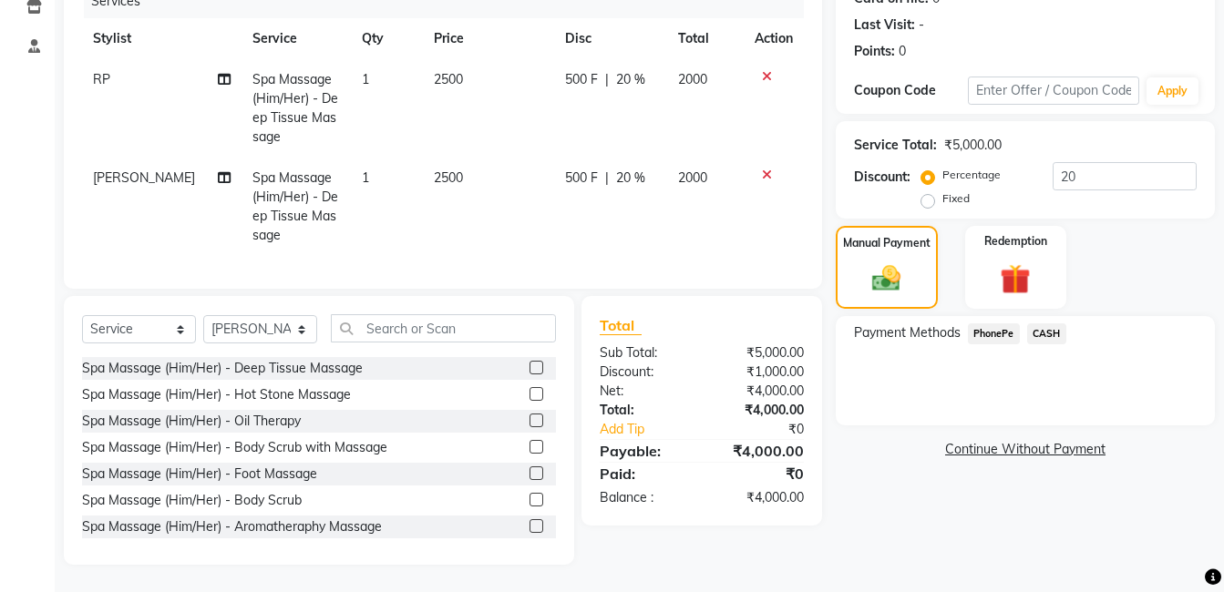
click at [1049, 324] on span "CASH" at bounding box center [1046, 334] width 39 height 21
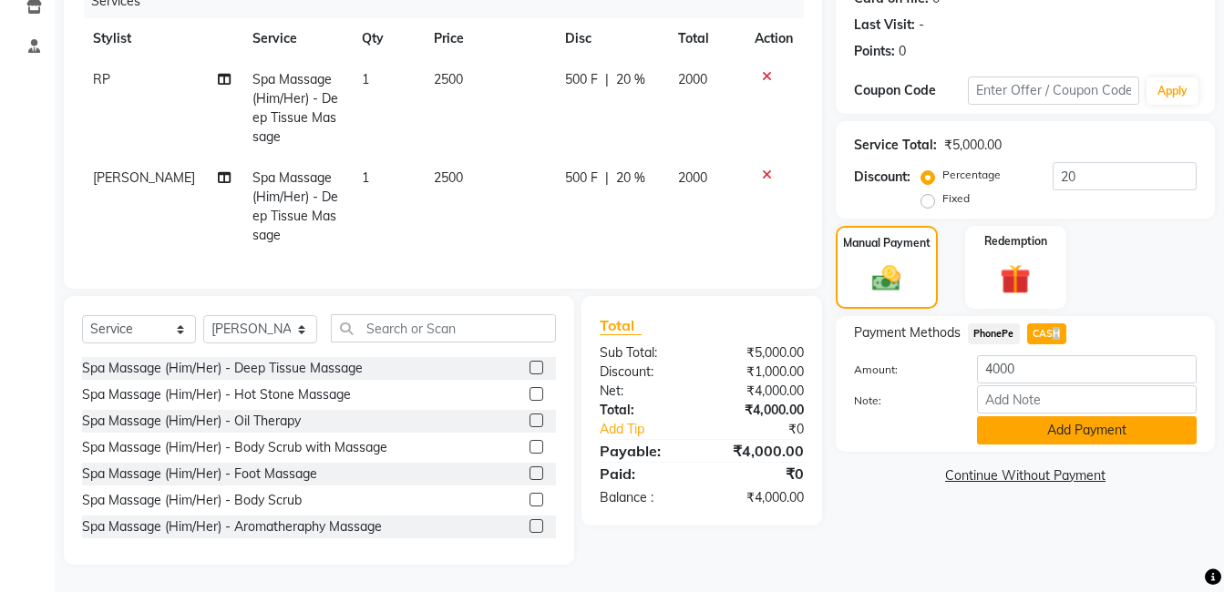
click at [1044, 416] on button "Add Payment" at bounding box center [1087, 430] width 220 height 28
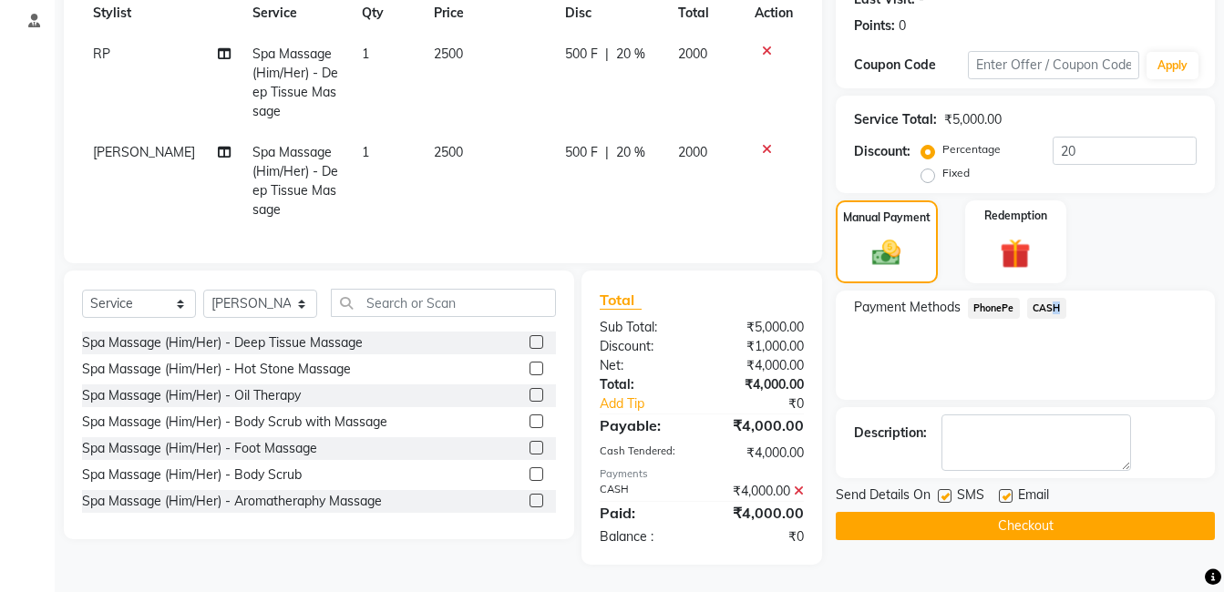
scroll to position [281, 0]
click at [1033, 512] on button "Checkout" at bounding box center [1025, 526] width 379 height 28
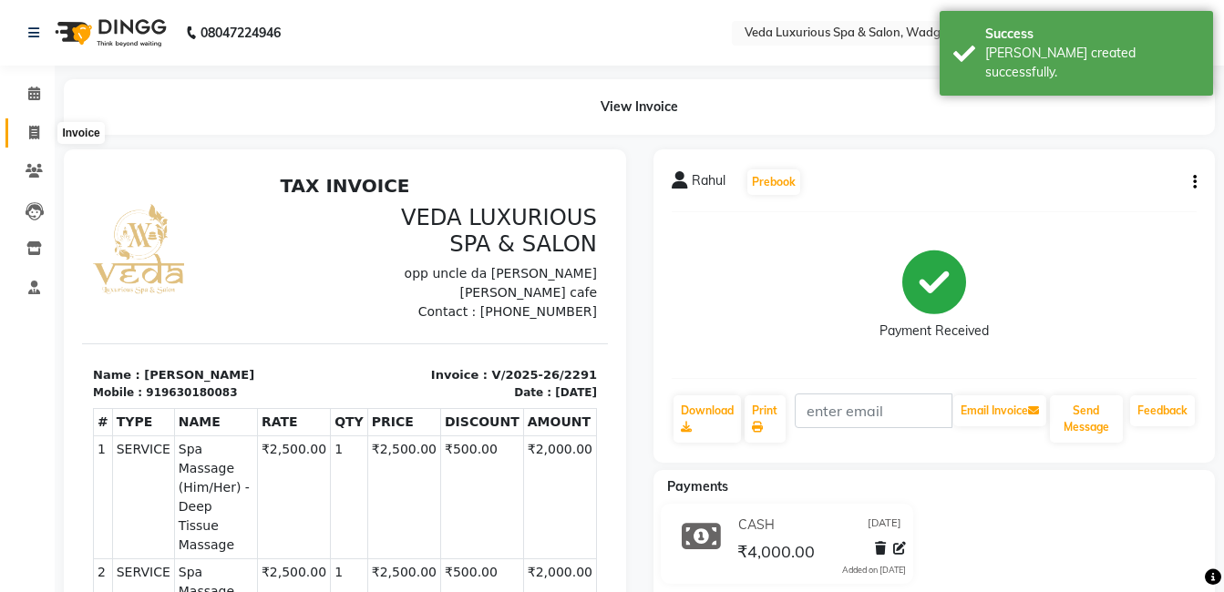
drag, startPoint x: 32, startPoint y: 134, endPoint x: 79, endPoint y: 145, distance: 48.6
click at [32, 134] on icon at bounding box center [34, 133] width 10 height 14
select select "service"
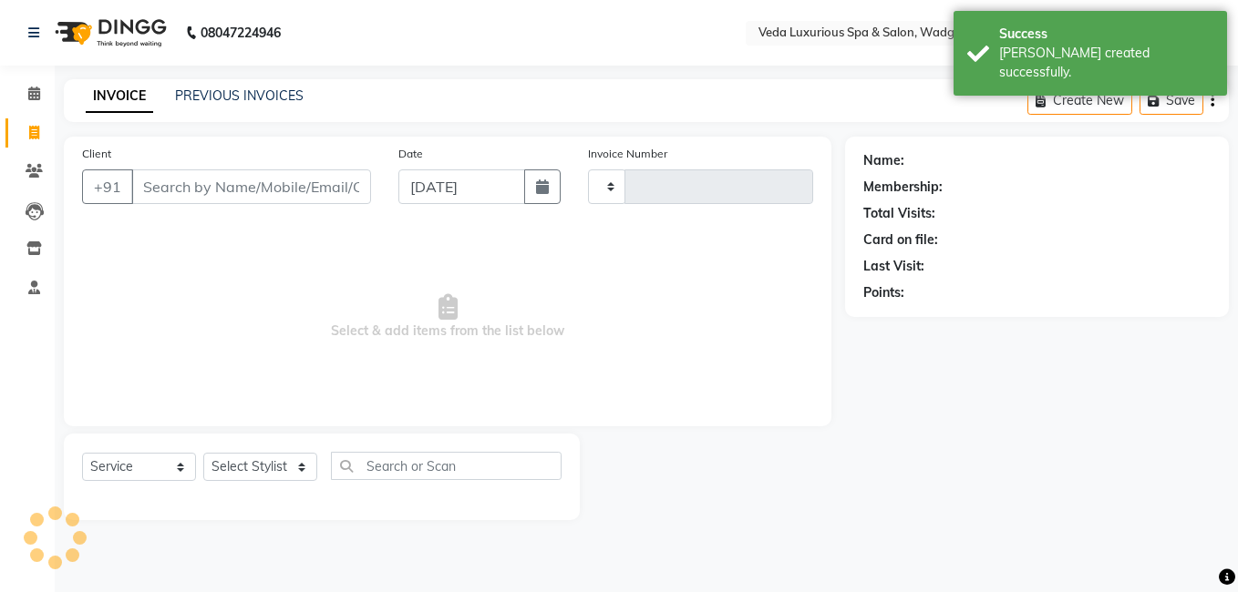
type input "2292"
select select "4666"
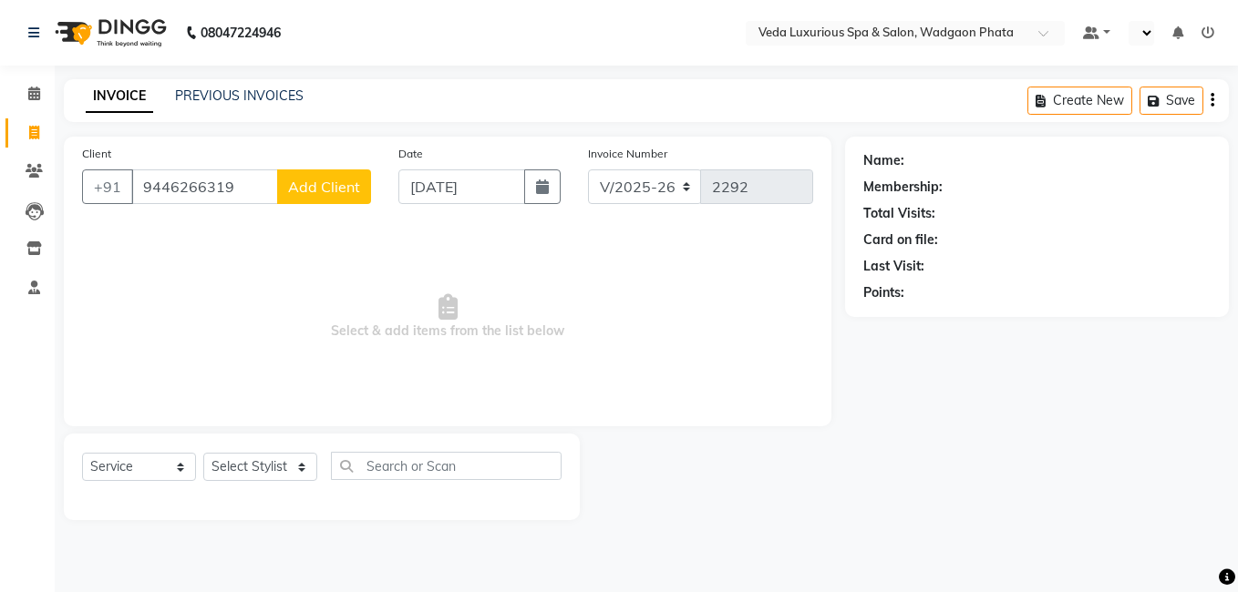
type input "9446266319"
click at [334, 184] on span "Add Client" at bounding box center [324, 187] width 72 height 18
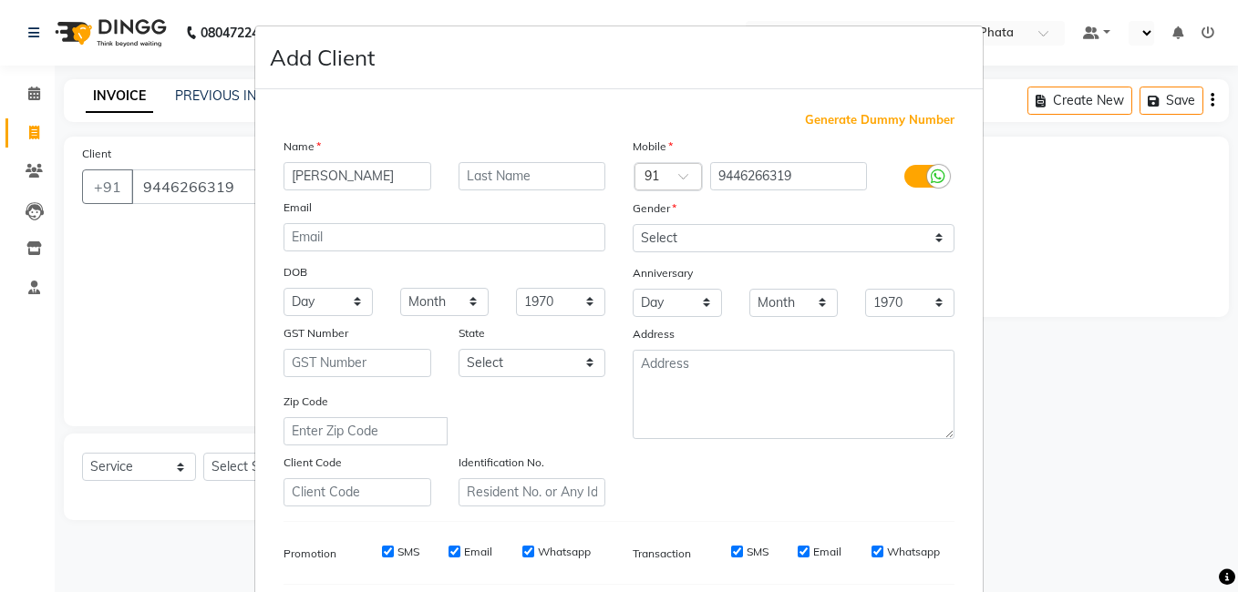
type input "[PERSON_NAME]"
click at [726, 237] on select "Select [DEMOGRAPHIC_DATA] [DEMOGRAPHIC_DATA] Other Prefer Not To Say" at bounding box center [793, 238] width 322 height 28
click at [632, 224] on select "Select [DEMOGRAPHIC_DATA] [DEMOGRAPHIC_DATA] Other Prefer Not To Say" at bounding box center [793, 238] width 322 height 28
drag, startPoint x: 725, startPoint y: 227, endPoint x: 729, endPoint y: 237, distance: 10.7
click at [725, 227] on select "Select [DEMOGRAPHIC_DATA] [DEMOGRAPHIC_DATA] Other Prefer Not To Say" at bounding box center [793, 238] width 322 height 28
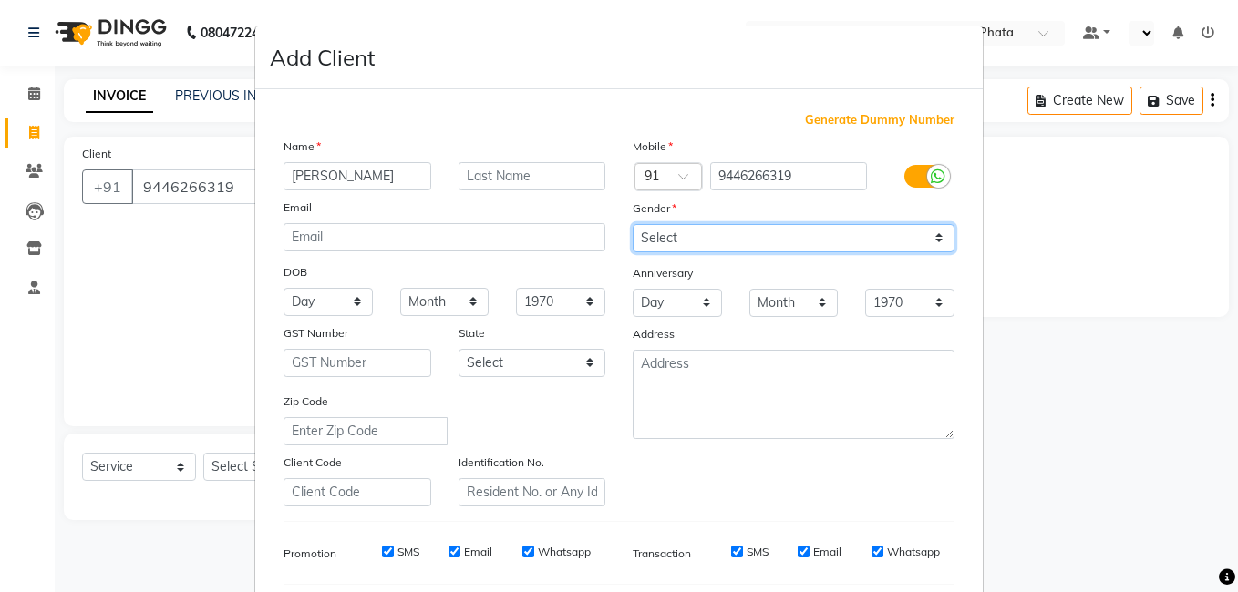
select select "[DEMOGRAPHIC_DATA]"
click at [632, 224] on select "Select [DEMOGRAPHIC_DATA] [DEMOGRAPHIC_DATA] Other Prefer Not To Say" at bounding box center [793, 238] width 322 height 28
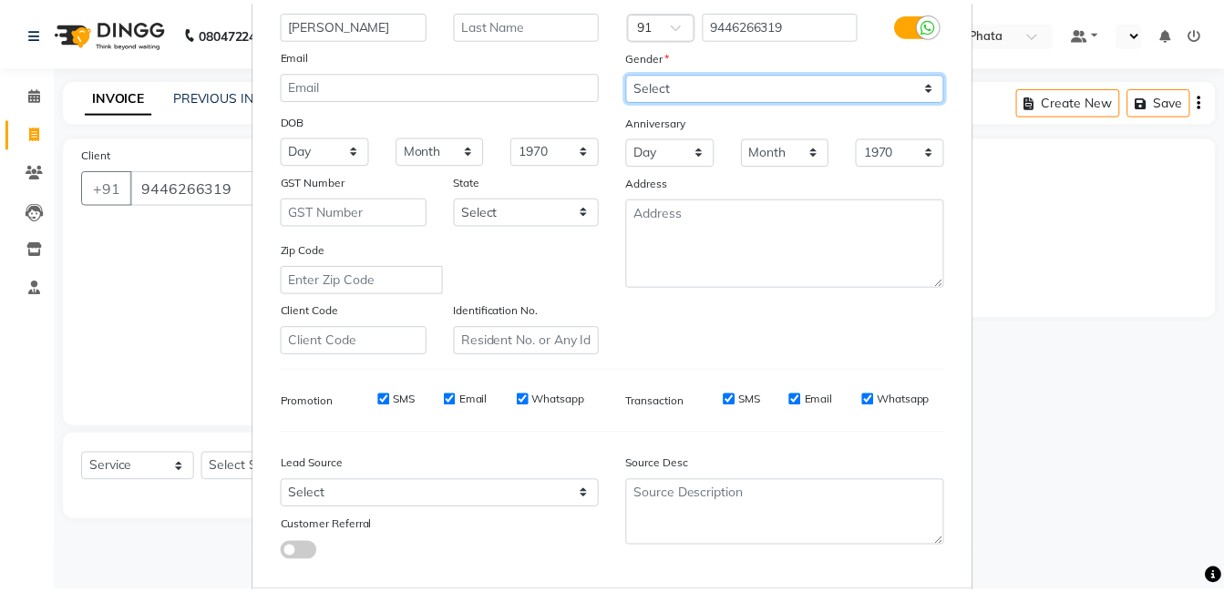
scroll to position [249, 0]
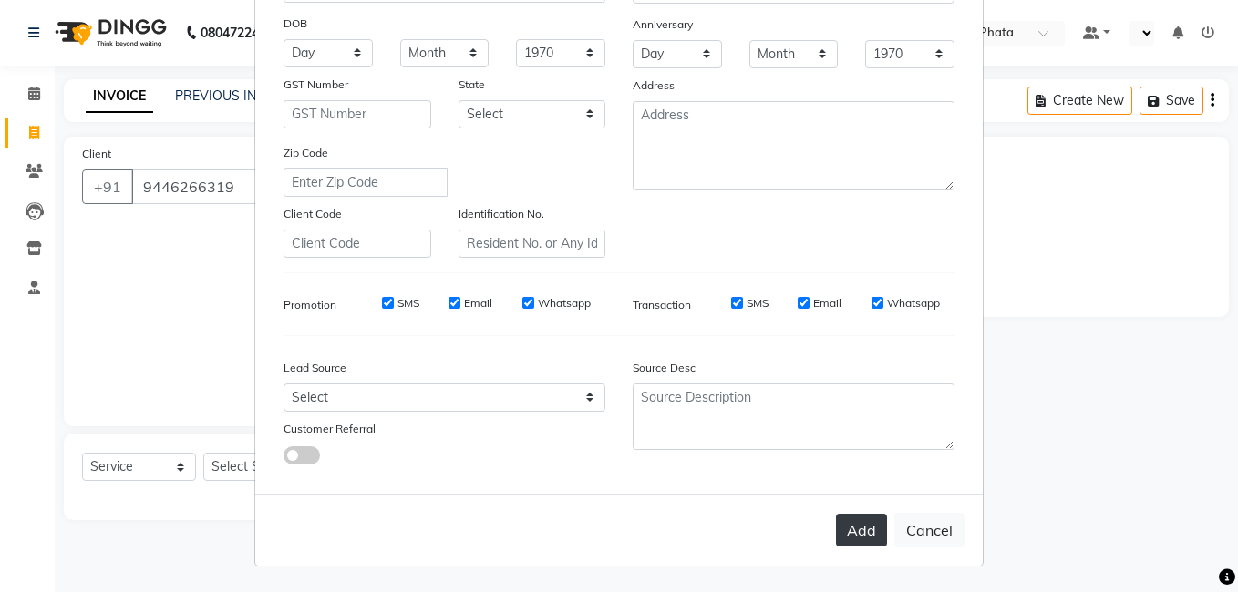
click at [841, 524] on button "Add" at bounding box center [861, 530] width 51 height 33
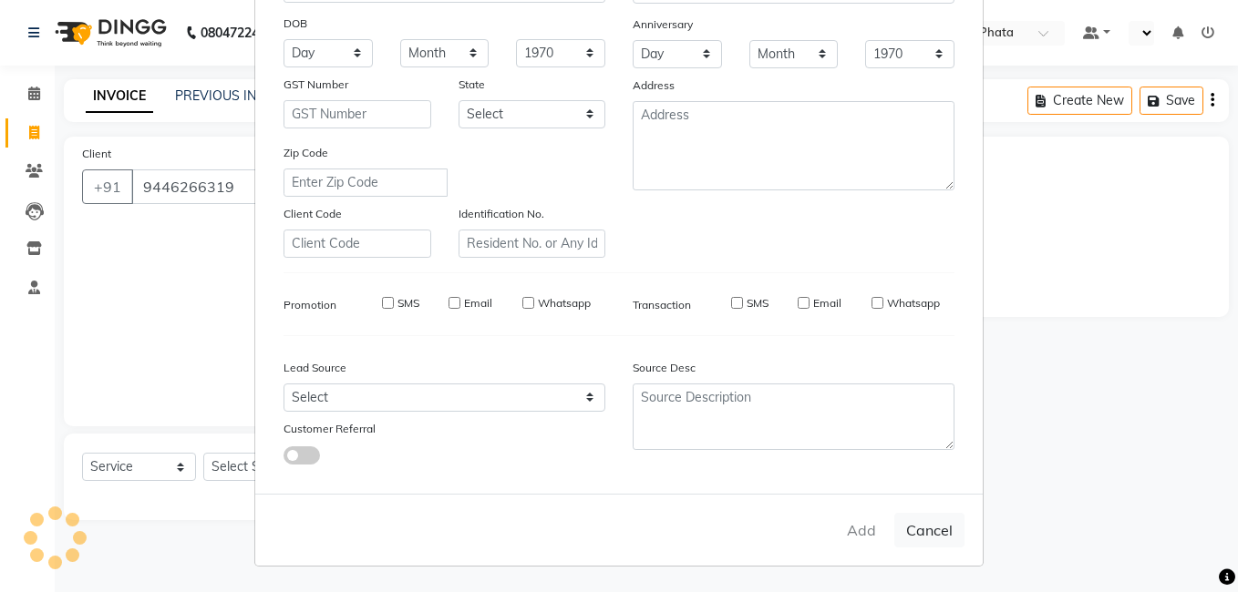
select select
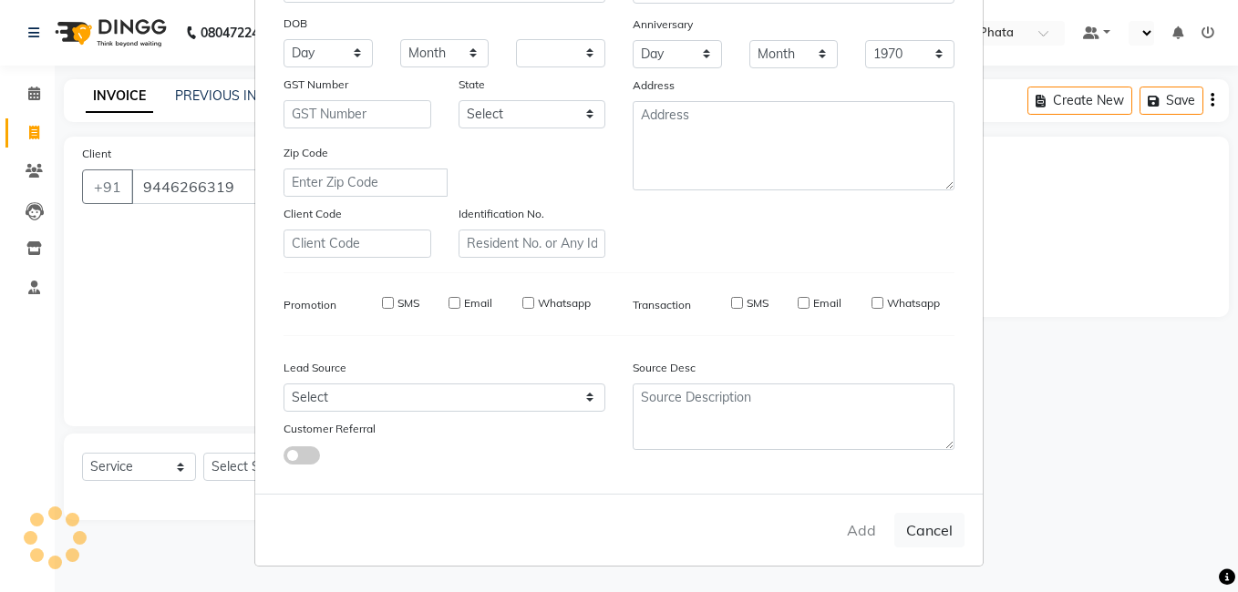
select select
checkbox input "false"
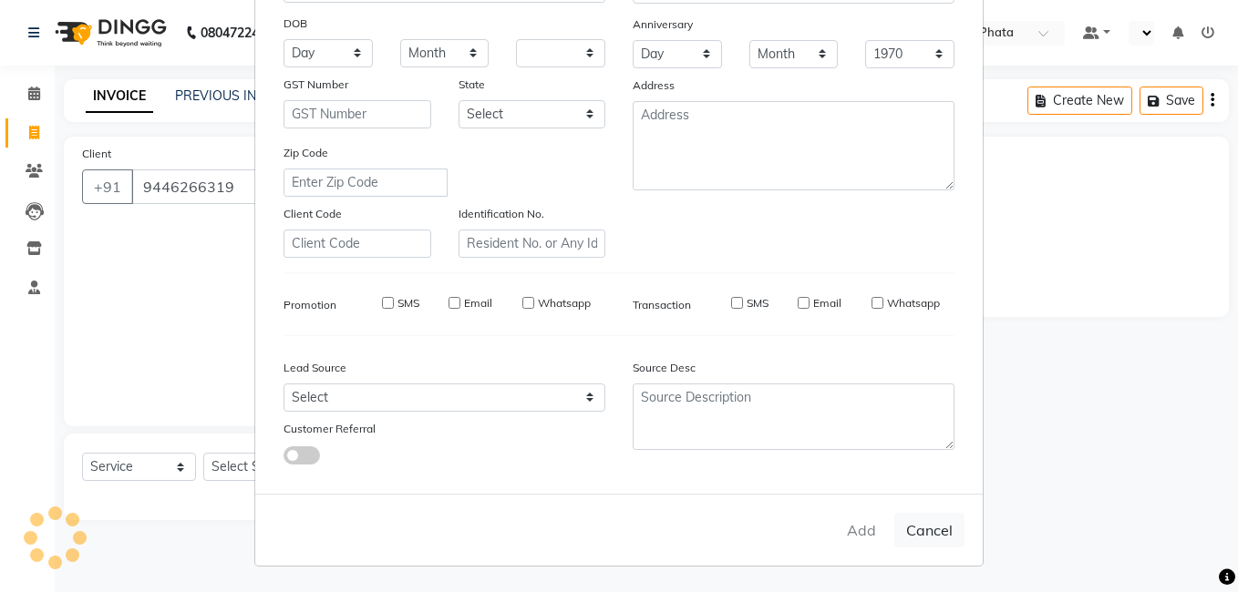
checkbox input "false"
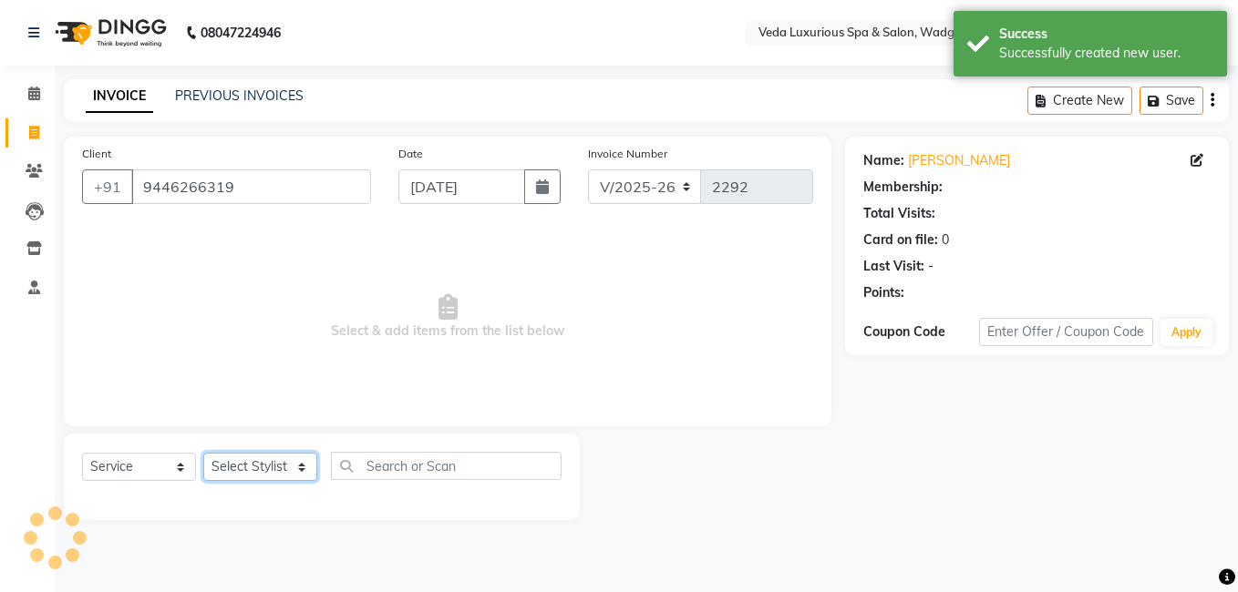
click at [228, 474] on select "Select Stylist [PERSON_NAME] GOLU [PERSON_NAME] [PERSON_NAME] [PERSON_NAME] [PE…" at bounding box center [260, 467] width 114 height 28
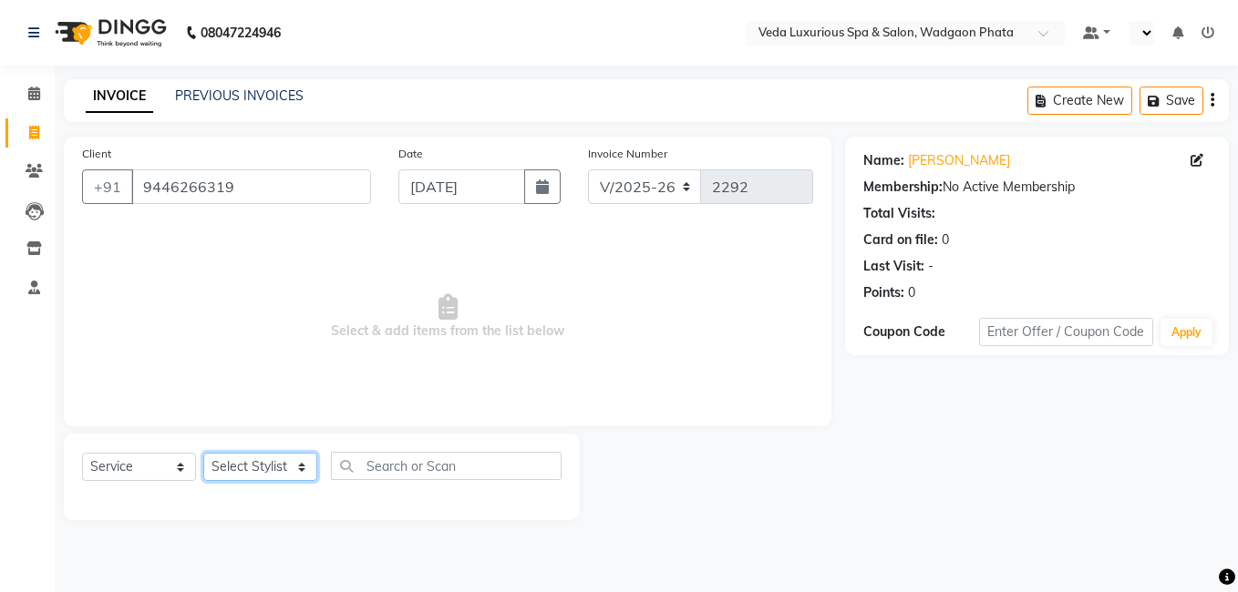
select select "50865"
click at [203, 453] on select "Select Stylist [PERSON_NAME] GOLU [PERSON_NAME] [PERSON_NAME] [PERSON_NAME] [PE…" at bounding box center [260, 467] width 114 height 28
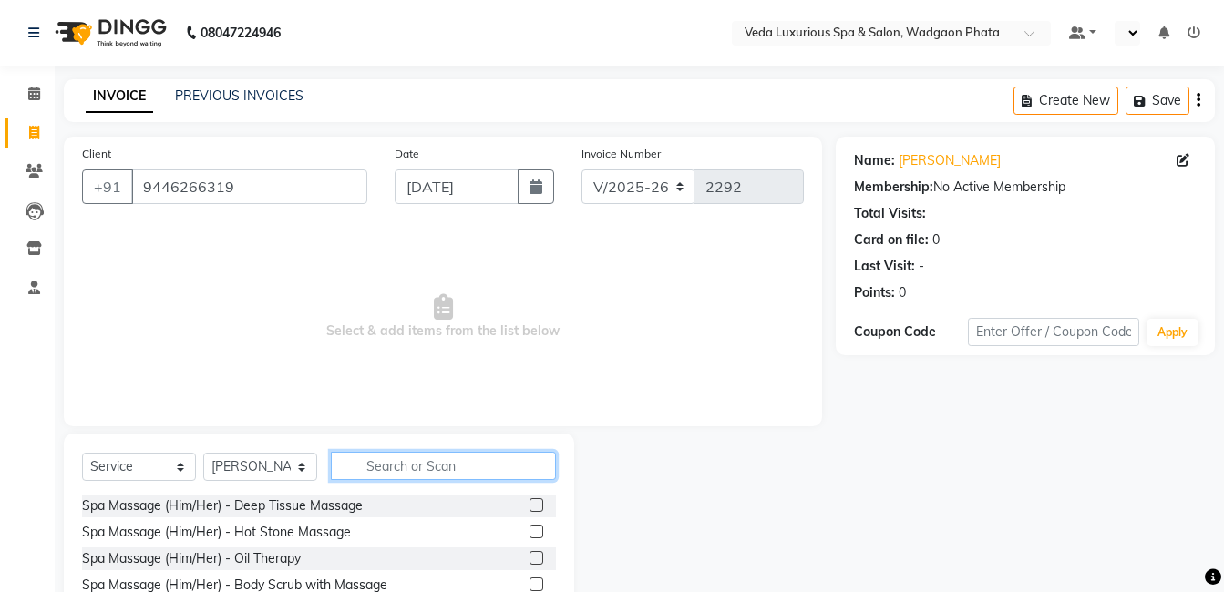
click at [362, 456] on input "text" at bounding box center [443, 466] width 225 height 28
type input "s"
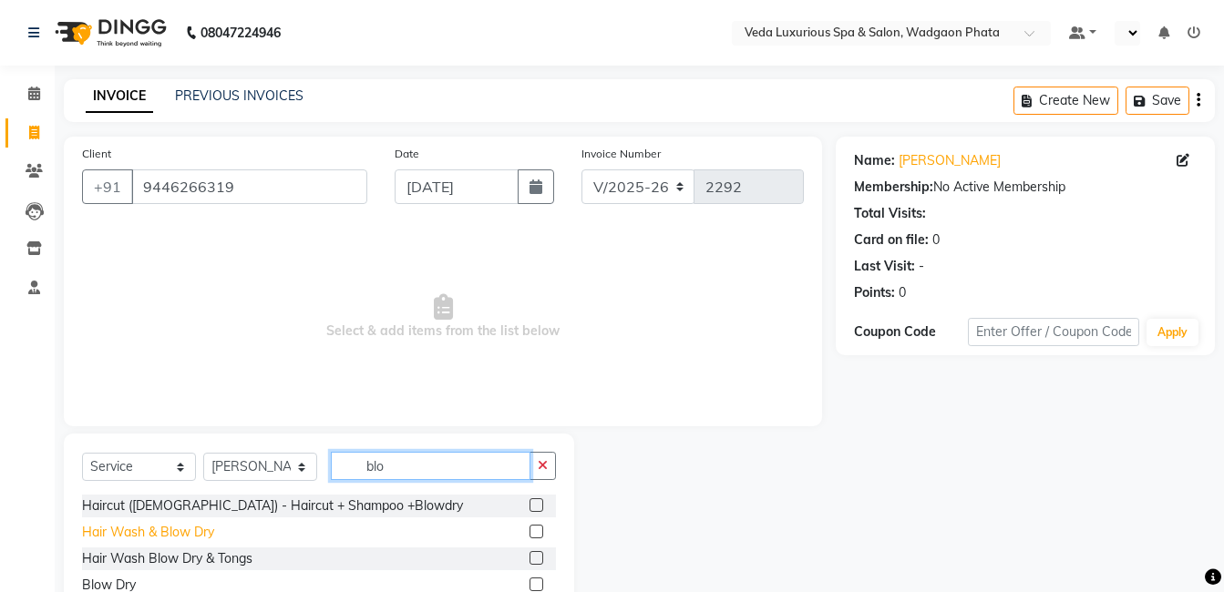
type input "blo"
click at [151, 531] on div "Hair Wash & Blow Dry" at bounding box center [148, 532] width 132 height 19
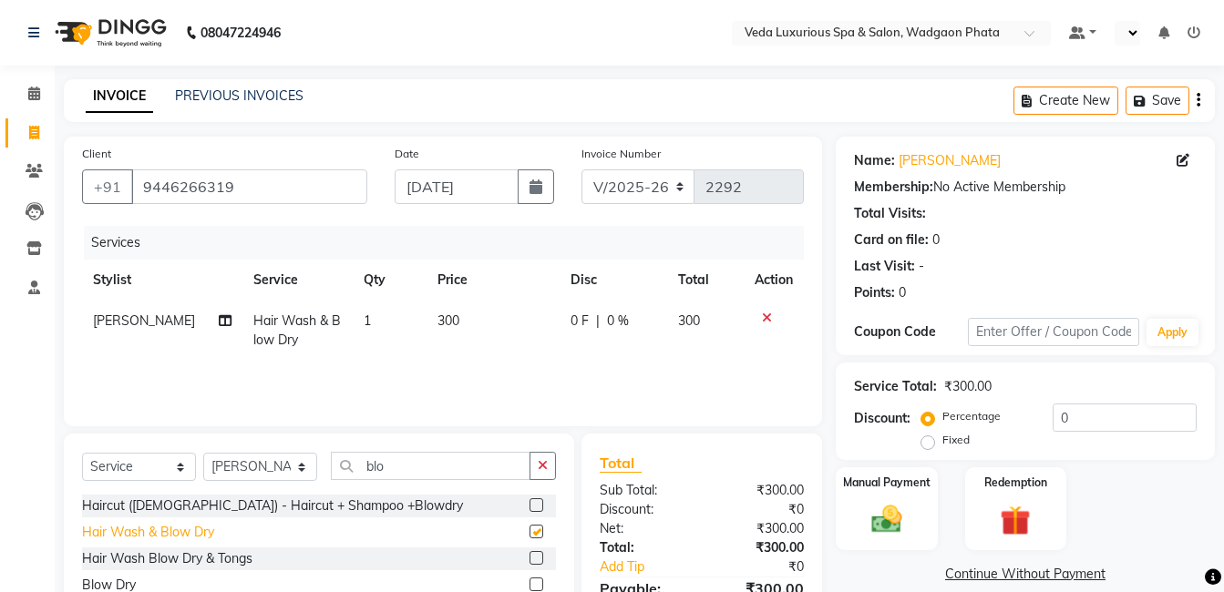
checkbox input "false"
click at [888, 515] on img at bounding box center [886, 519] width 51 height 36
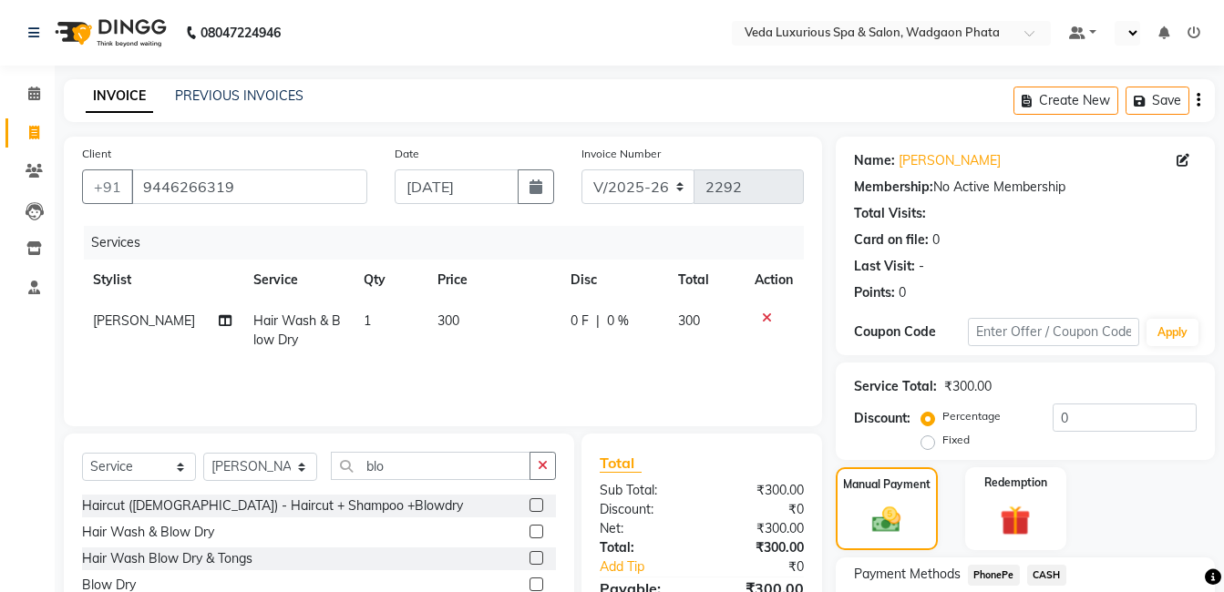
scroll to position [139, 0]
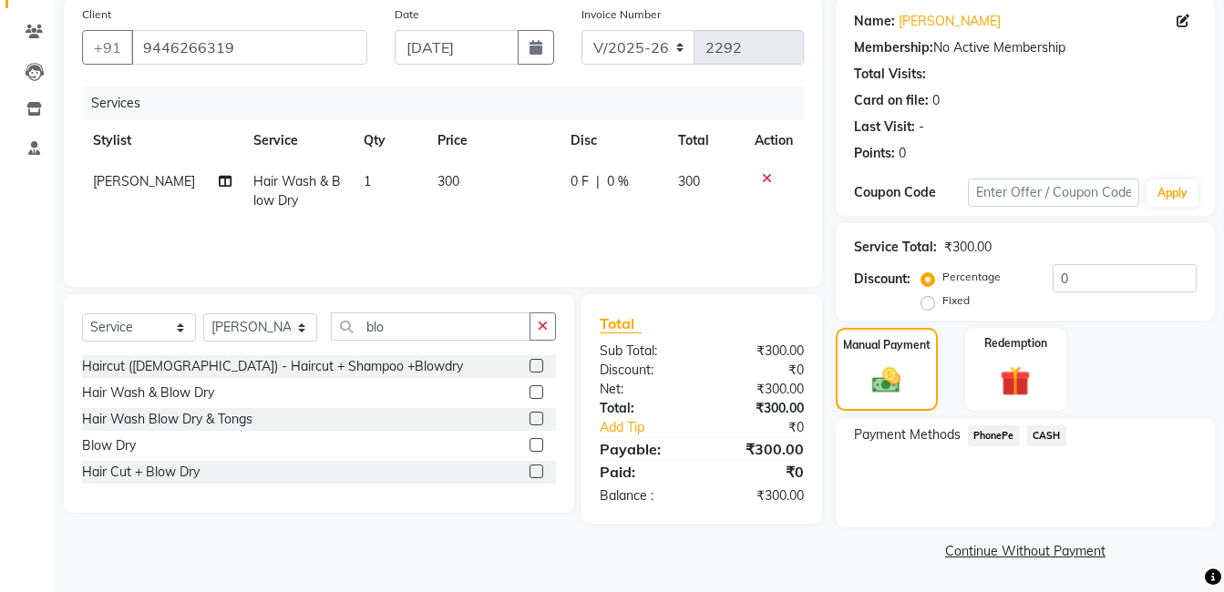
click at [989, 427] on span "PhonePe" at bounding box center [994, 436] width 52 height 21
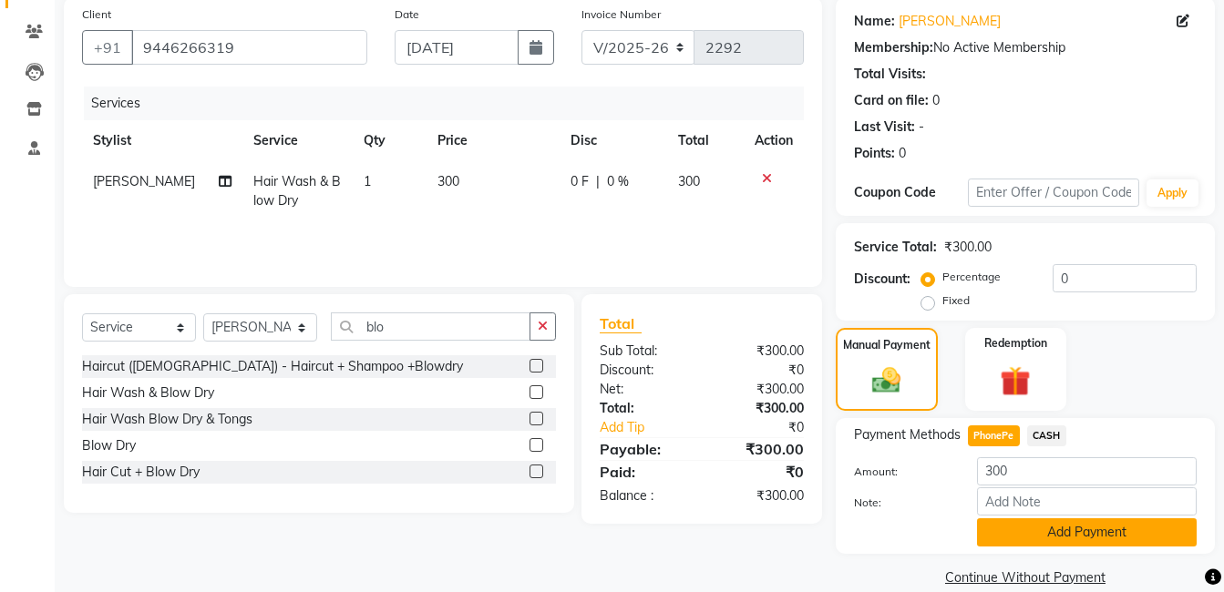
click at [1018, 524] on button "Add Payment" at bounding box center [1087, 533] width 220 height 28
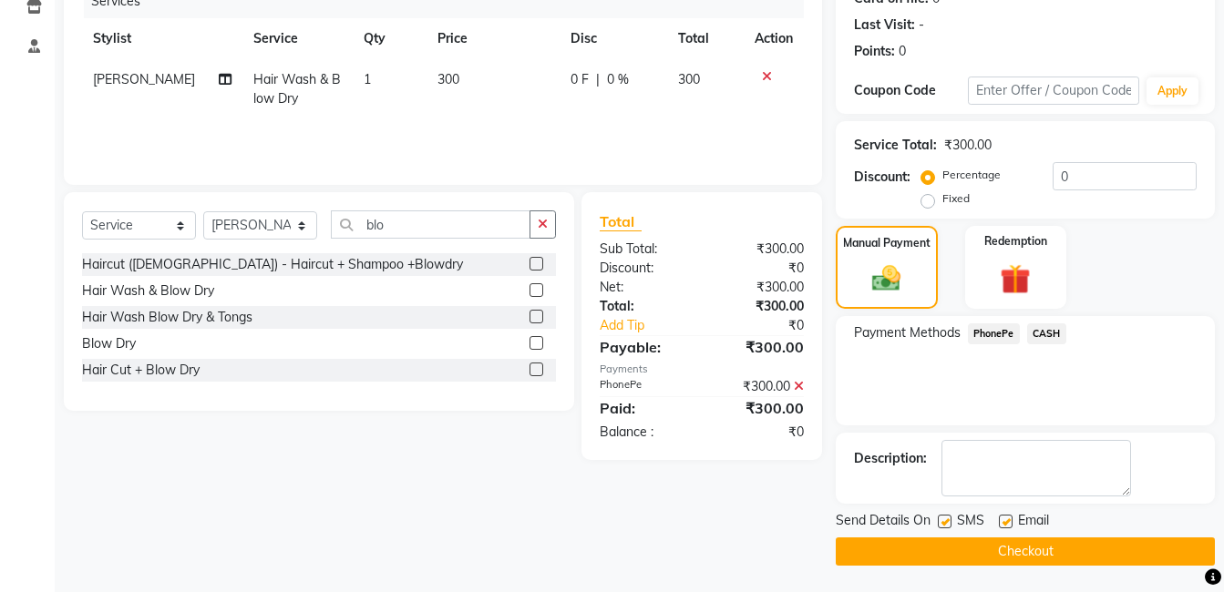
scroll to position [242, 0]
click at [1009, 551] on button "Checkout" at bounding box center [1025, 551] width 379 height 28
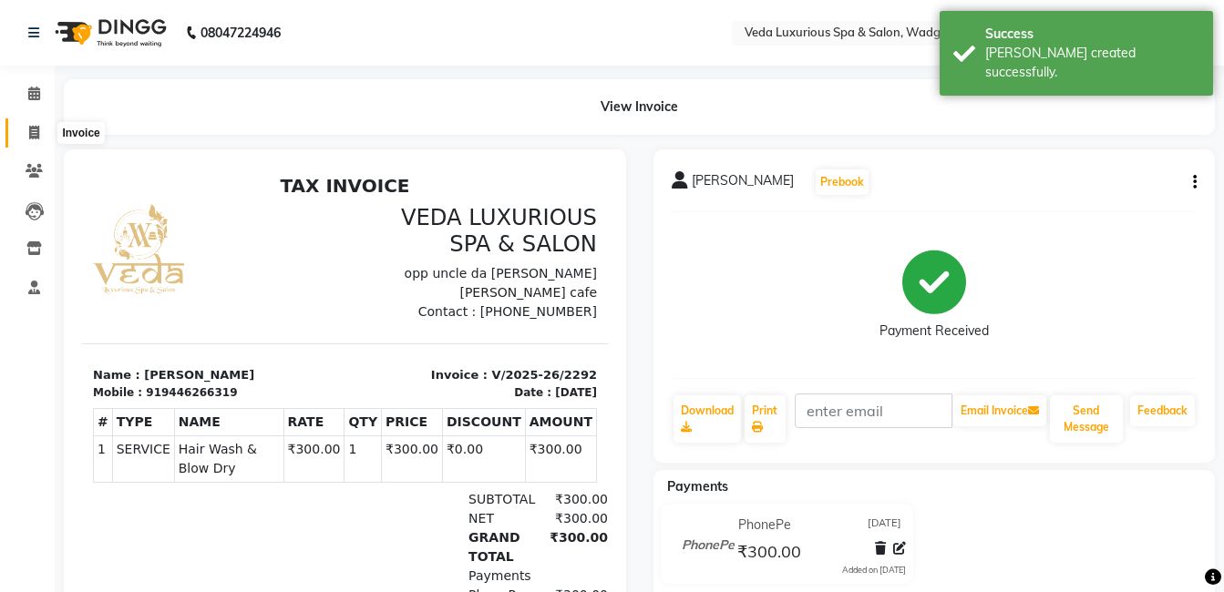
click at [33, 135] on icon at bounding box center [34, 133] width 10 height 14
select select "service"
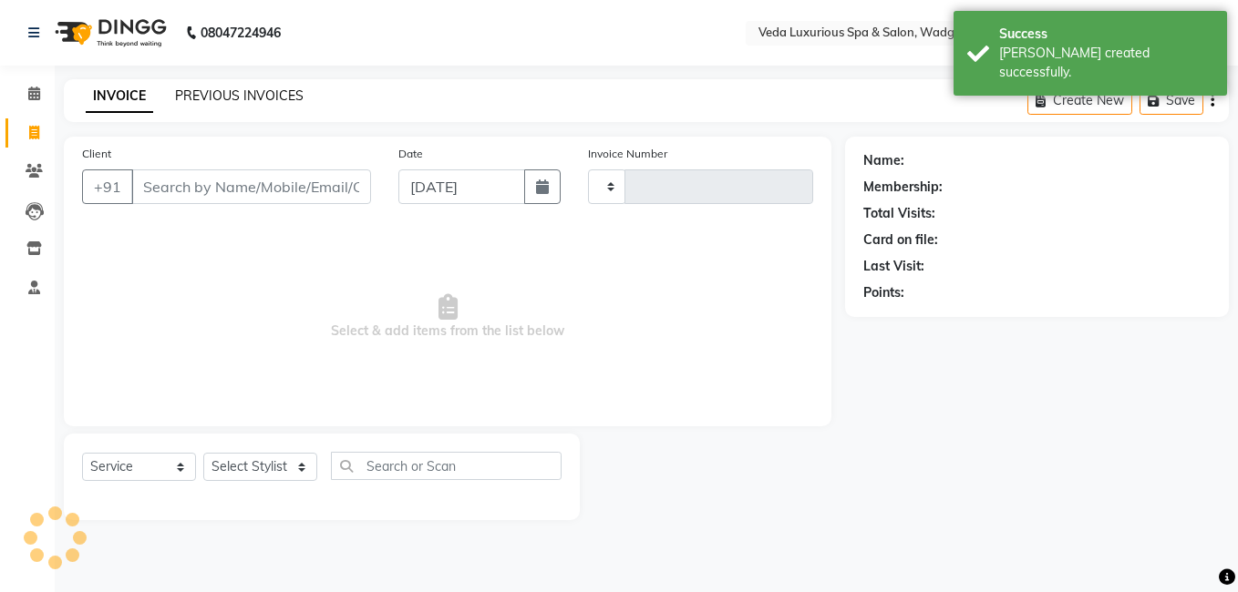
type input "2293"
select select "4666"
click at [239, 96] on link "PREVIOUS INVOICES" at bounding box center [239, 95] width 129 height 16
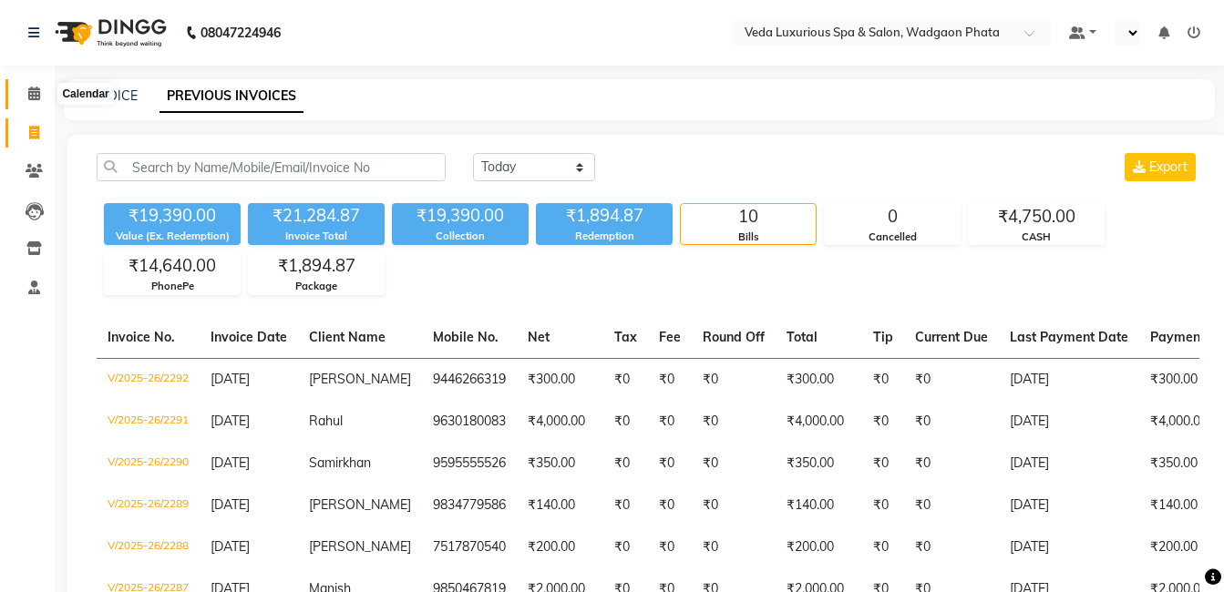
click at [41, 96] on span at bounding box center [34, 94] width 32 height 21
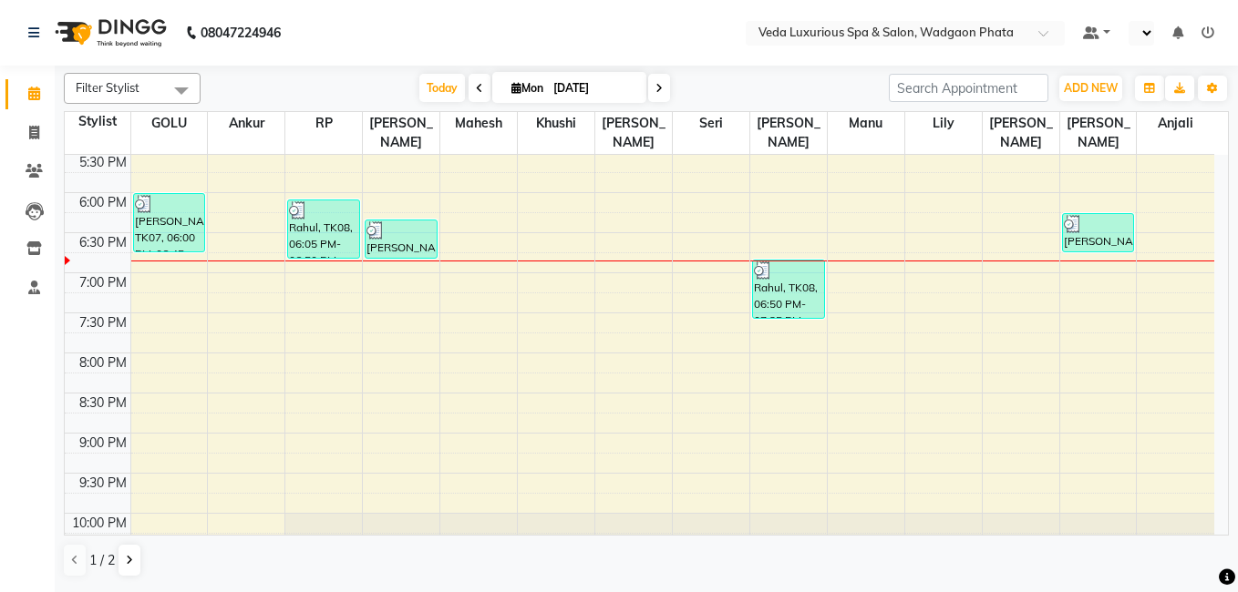
scroll to position [723, 0]
